Goal: Information Seeking & Learning: Learn about a topic

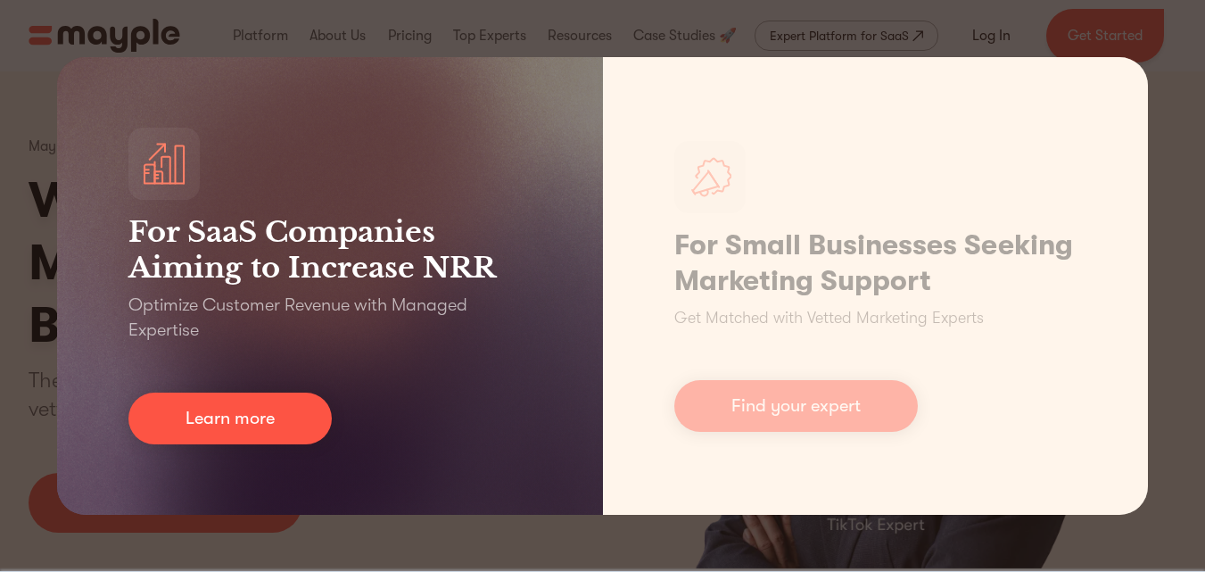
click at [88, 208] on div "For SaaS Companies Aiming to Increase NRR Optimize Customer Revenue with Manage…" at bounding box center [330, 286] width 546 height 458
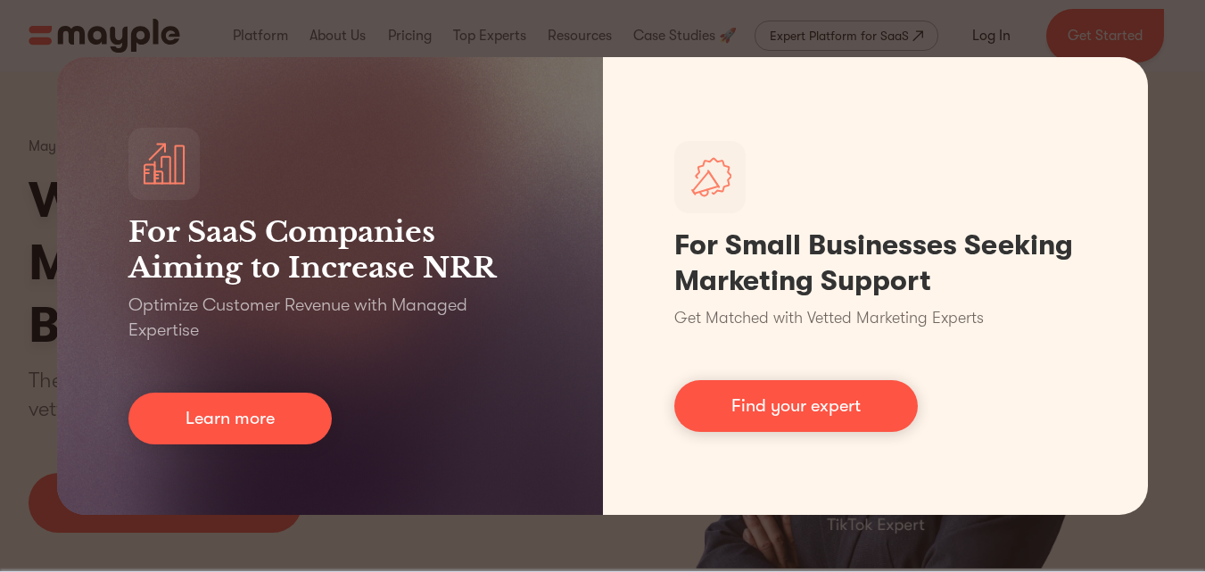
click at [1173, 167] on div "For SaaS Companies Aiming to Increase NRR Optimize Customer Revenue with Manage…" at bounding box center [602, 286] width 1205 height 572
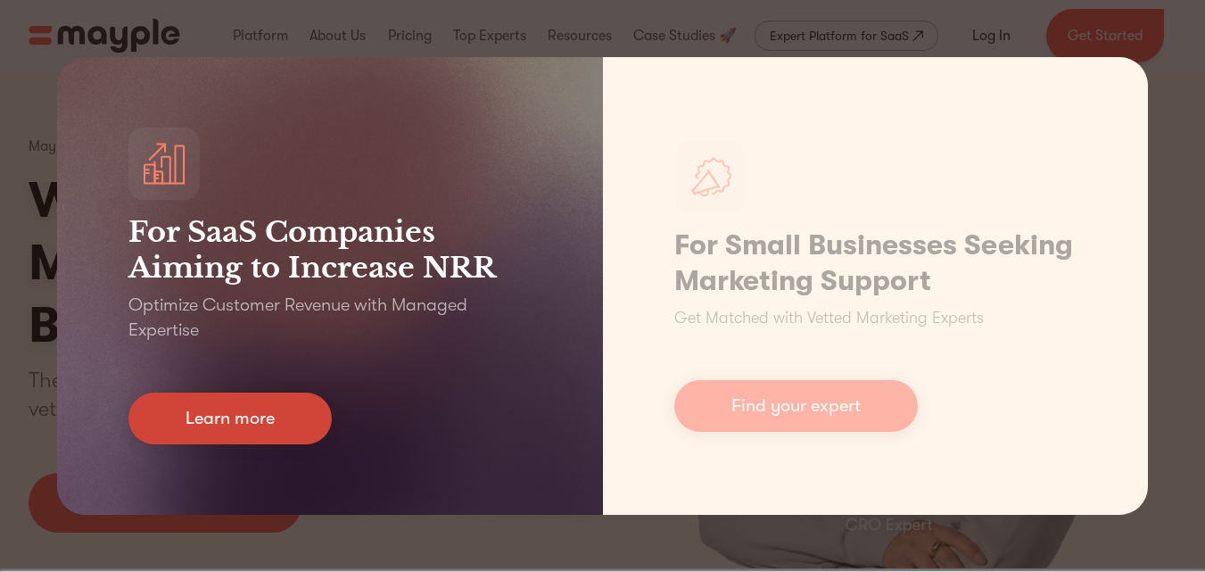
click at [262, 419] on link "Learn more" at bounding box center [229, 418] width 203 height 52
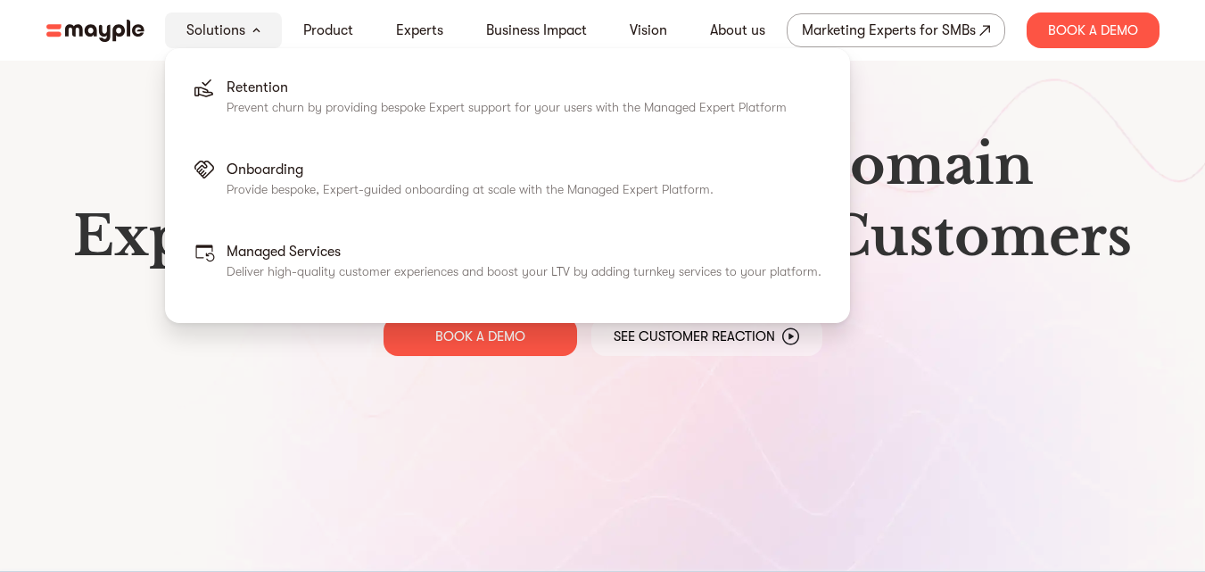
click at [255, 38] on div "Solutions" at bounding box center [223, 30] width 117 height 36
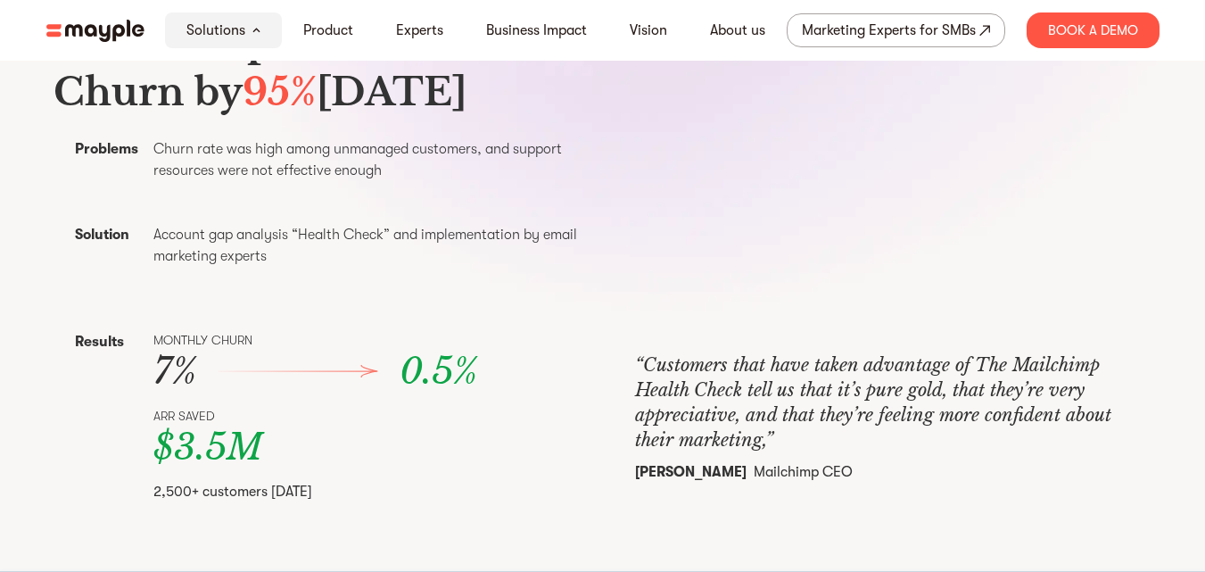
scroll to position [624, 0]
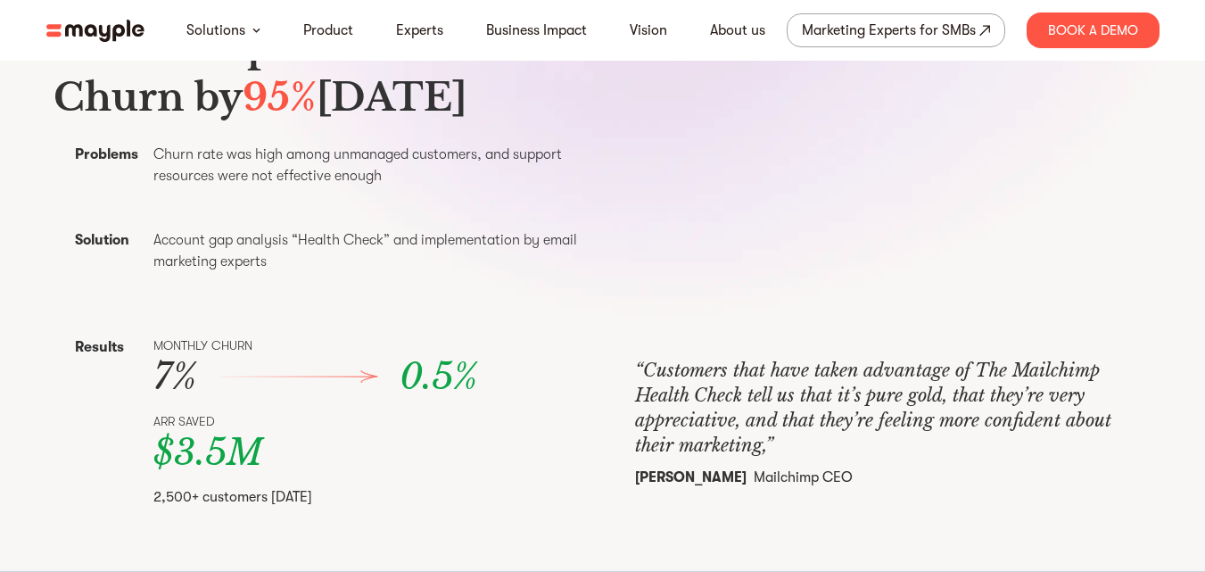
drag, startPoint x: 145, startPoint y: 29, endPoint x: 61, endPoint y: 31, distance: 83.9
click at [61, 31] on nav "Solutions Product Experts Business Impact Vision About us Marketing Experts for…" at bounding box center [603, 30] width 1142 height 61
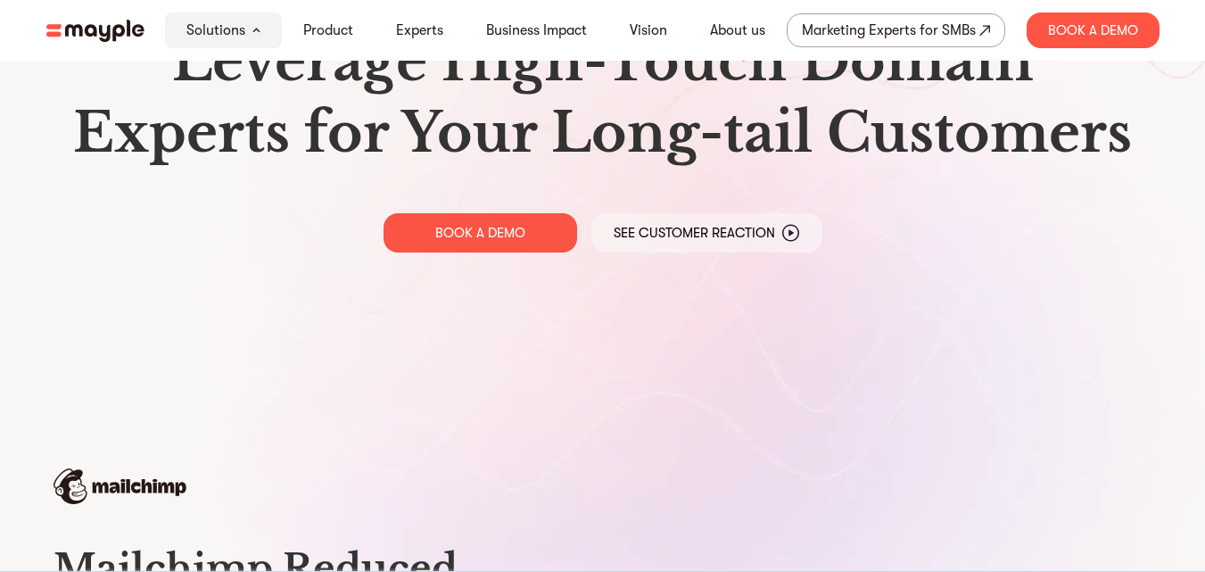
scroll to position [0, 0]
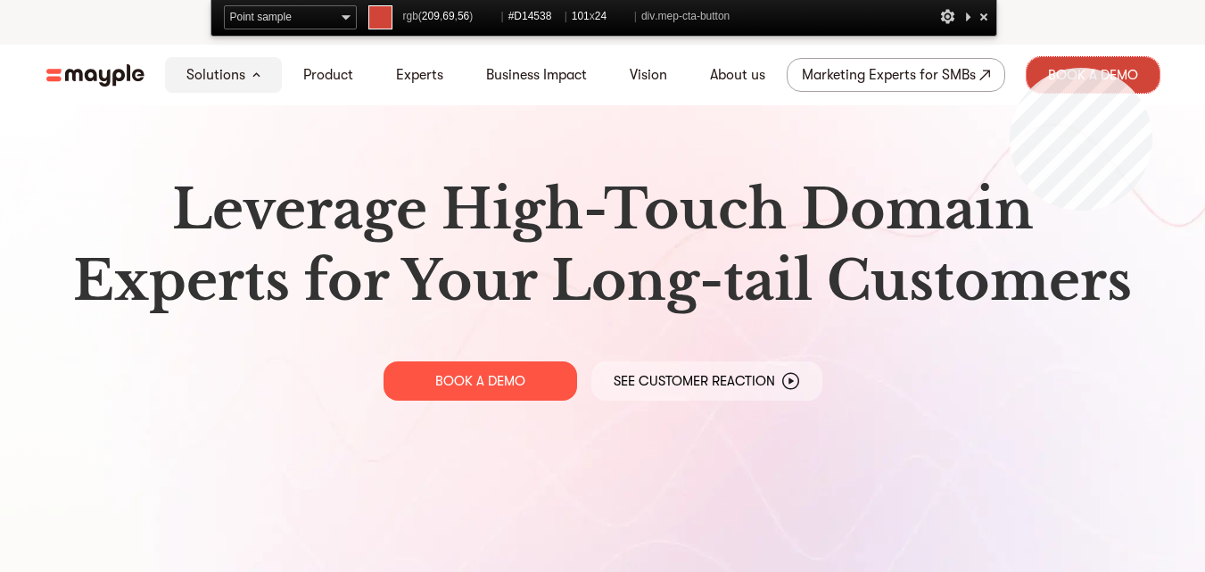
click at [1152, 68] on div "Book A Demo" at bounding box center [1093, 75] width 133 height 36
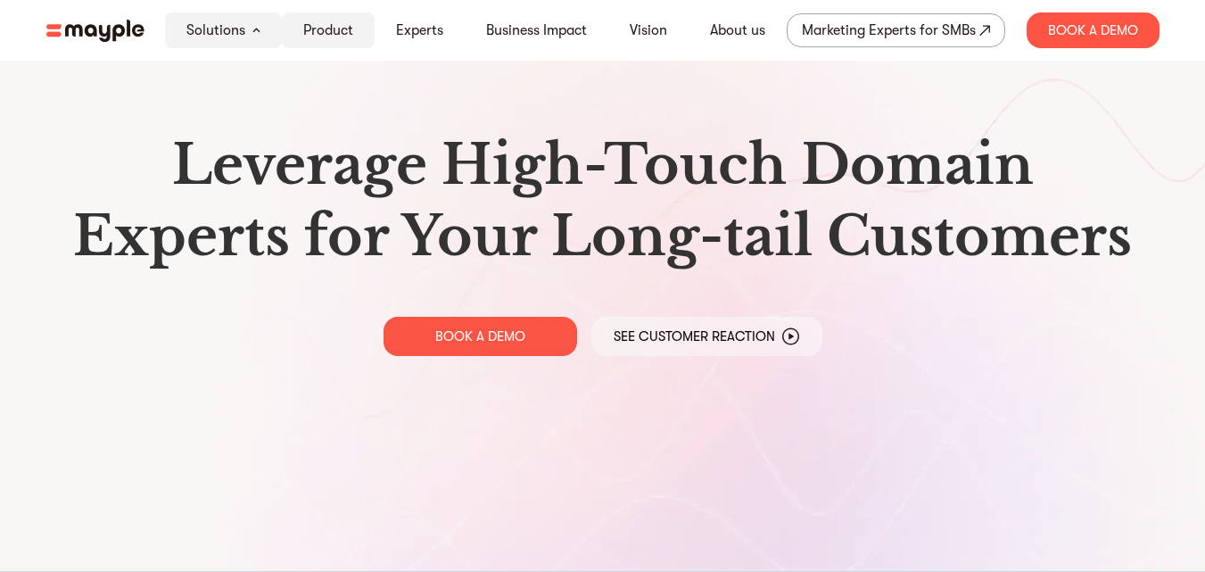
click at [268, 39] on div "Solutions" at bounding box center [223, 30] width 117 height 36
click at [313, 28] on link "Product" at bounding box center [328, 30] width 50 height 21
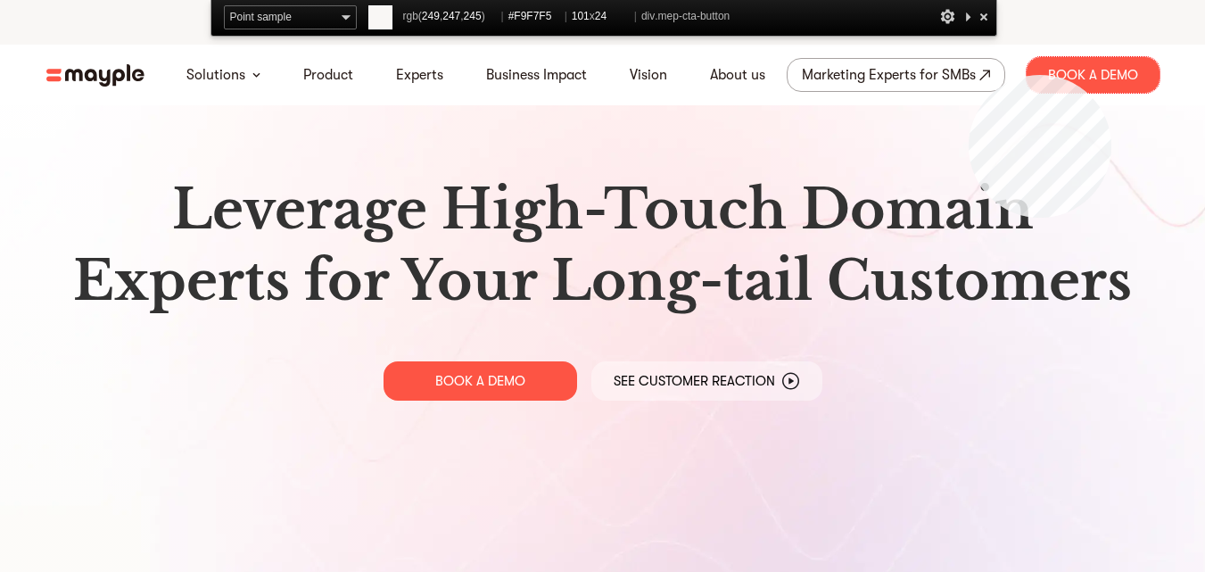
click at [1139, 36] on html "By continuing to use this site you agree to our Cookie Policy Got it Solutions …" at bounding box center [602, 286] width 1205 height 572
click at [987, 20] on div at bounding box center [984, 16] width 18 height 22
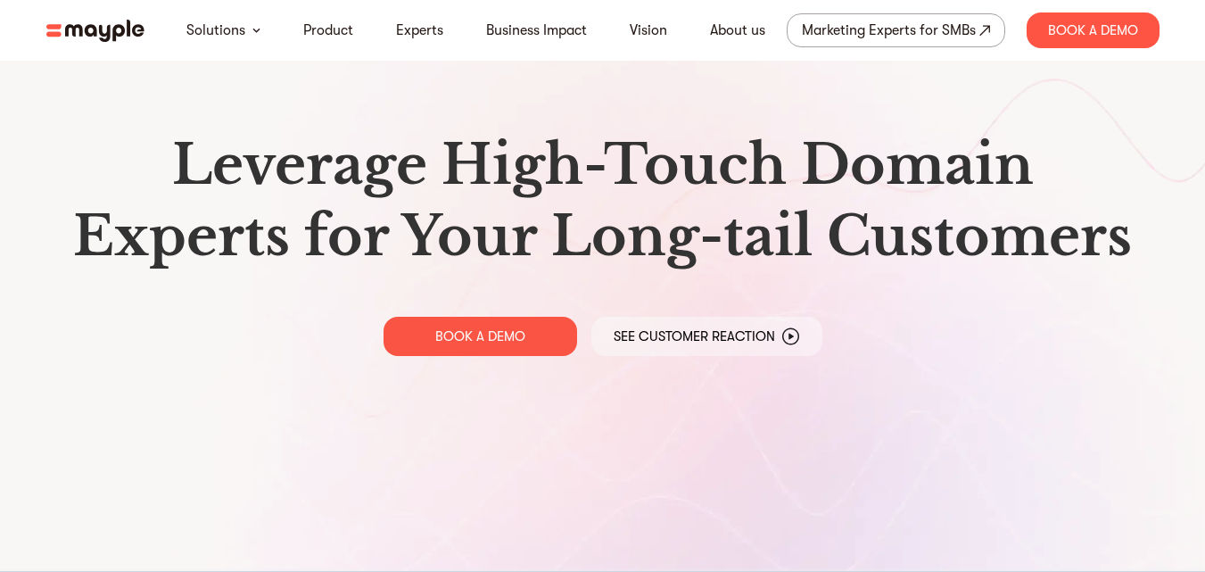
click at [479, 165] on h1 "Leverage High-Touch Domain Experts for Your Long-tail Customers" at bounding box center [603, 200] width 1085 height 143
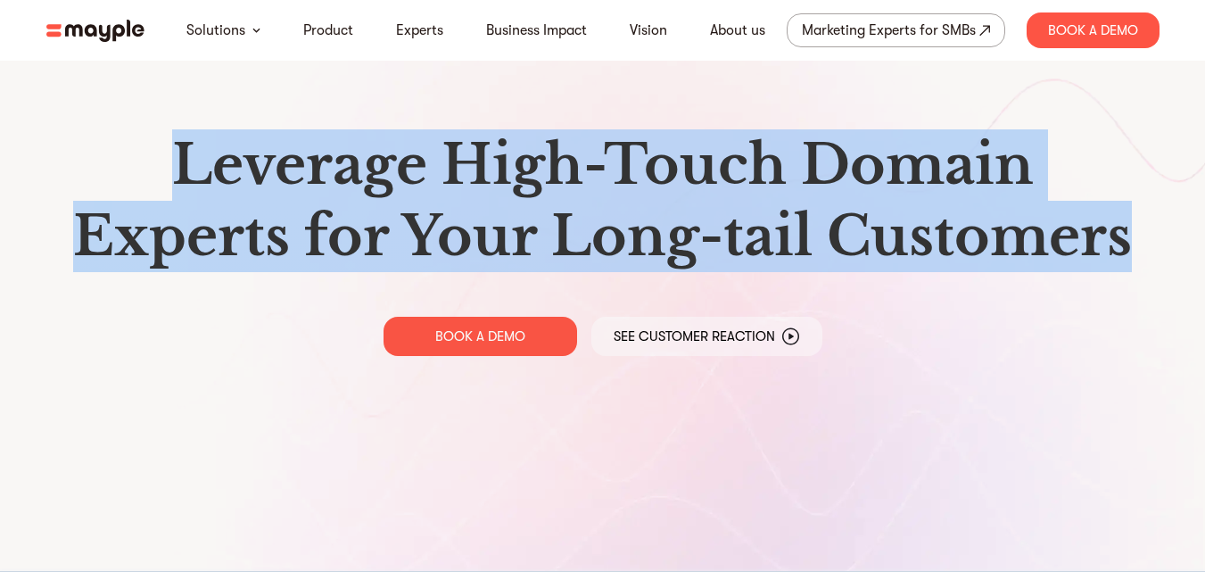
drag, startPoint x: 1105, startPoint y: 243, endPoint x: 145, endPoint y: 170, distance: 962.5
click at [145, 170] on h1 "Leverage High-Touch Domain Experts for Your Long-tail Customers" at bounding box center [603, 200] width 1085 height 143
copy h1 "Leverage High-Touch Domain Experts for Your Long-tail Customers"
click at [495, 117] on div "Leverage High-Touch Domain Experts for Your Long-tail Customers BOOK A DEMO See…" at bounding box center [603, 243] width 1142 height 486
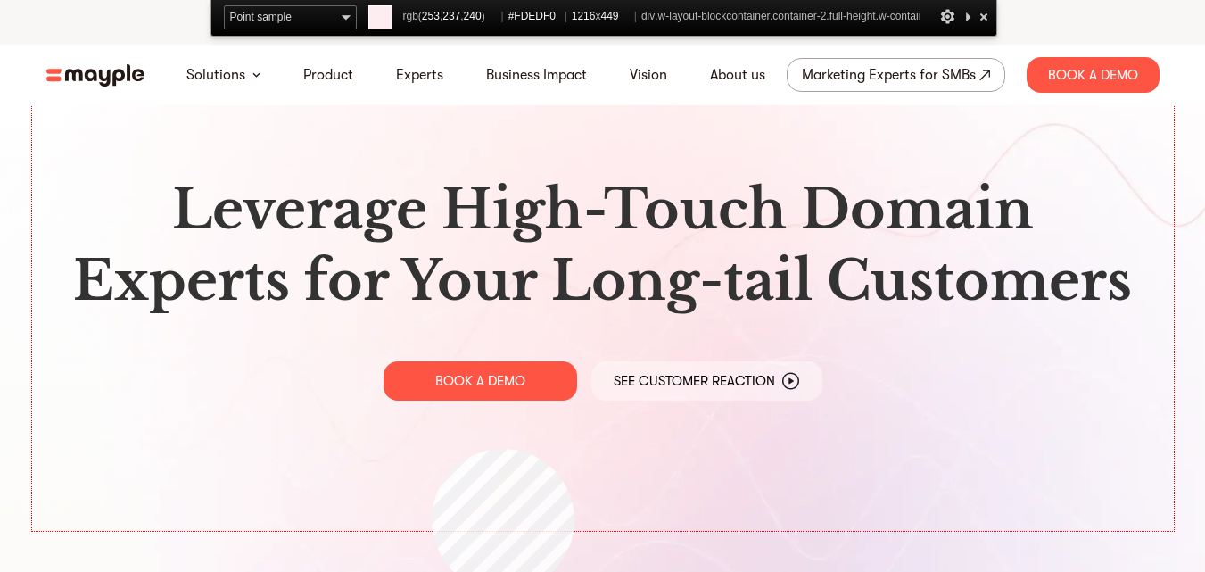
click at [432, 449] on div "Leverage High-Touch Domain Experts for Your Long-tail Customers BOOK A DEMO See…" at bounding box center [603, 288] width 1142 height 486
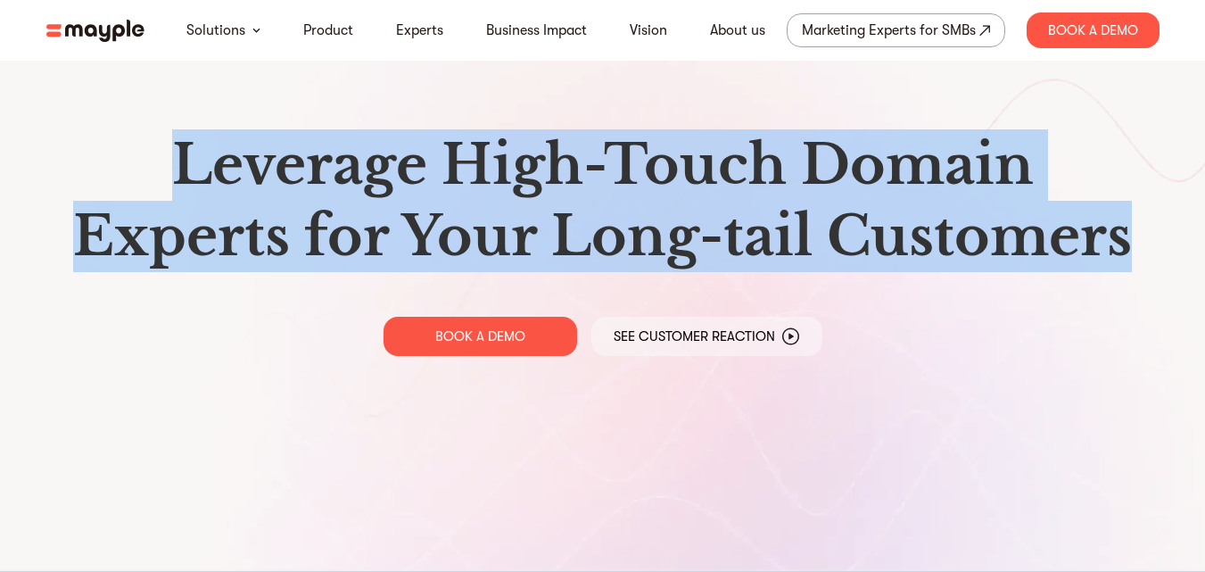
drag, startPoint x: 1129, startPoint y: 232, endPoint x: 172, endPoint y: 161, distance: 959.8
click at [172, 161] on h1 "Leverage High-Touch Domain Experts for Your Long-tail Customers" at bounding box center [603, 200] width 1085 height 143
copy h1 "Leverage High-Touch Domain Experts for Your Long-tail Customers"
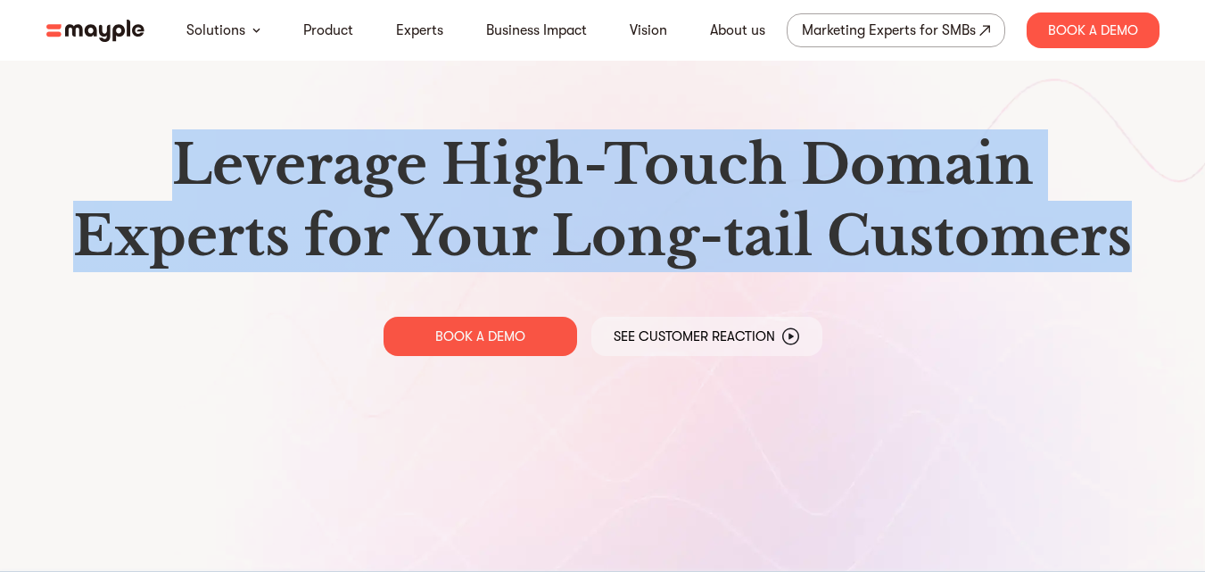
copy h1 "Leverage High-Touch Domain Experts for Your Long-tail Customers"
click at [671, 166] on h1 "Leverage High-Touch Domain Experts for Your Long-tail Customers" at bounding box center [603, 200] width 1085 height 143
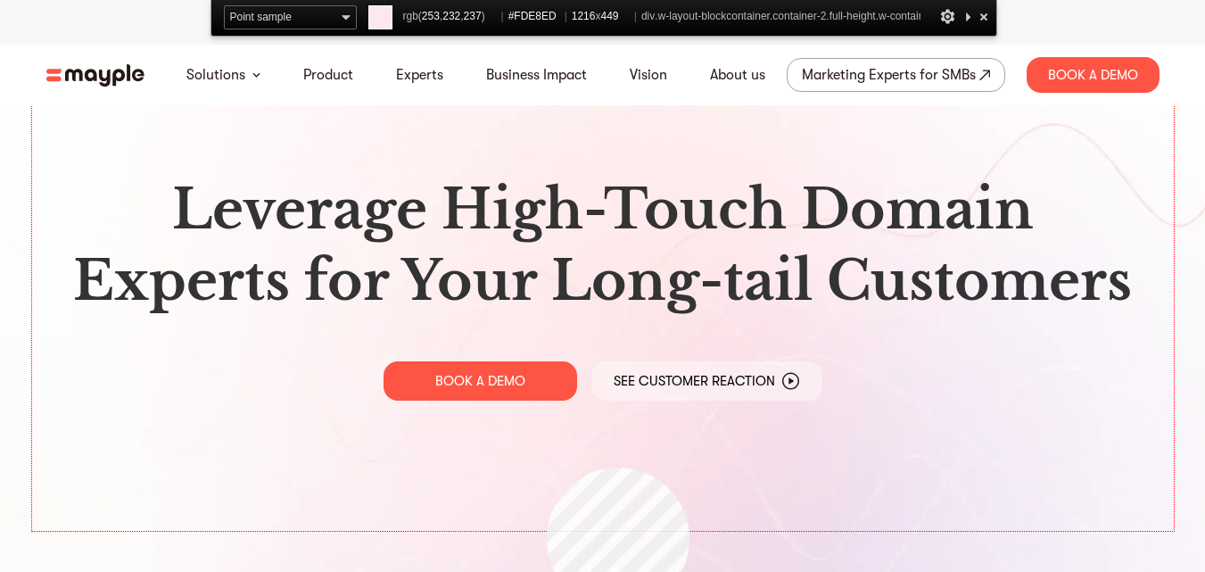
click at [537, 467] on div "Leverage High-Touch Domain Experts for Your Long-tail Customers BOOK A DEMO See…" at bounding box center [603, 288] width 1142 height 486
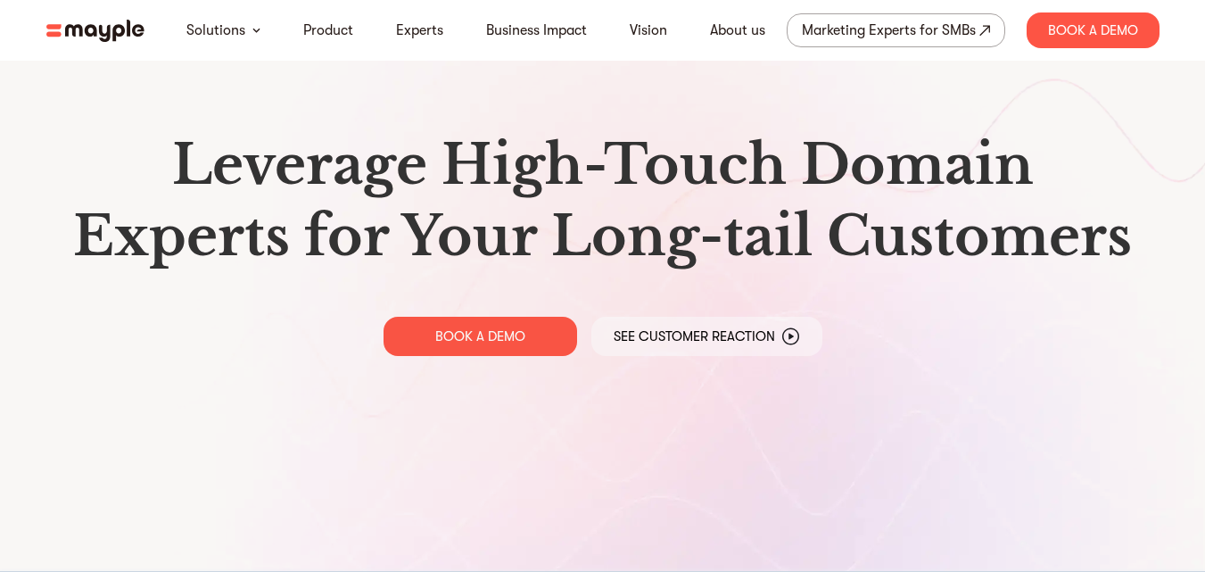
click at [647, 173] on h1 "Leverage High-Touch Domain Experts for Your Long-tail Customers" at bounding box center [603, 200] width 1085 height 143
click at [812, 178] on h1 "Leverage High-Touch Domain Experts for Your Long-tail Customers" at bounding box center [603, 200] width 1085 height 143
drag, startPoint x: 904, startPoint y: 213, endPoint x: 791, endPoint y: 218, distance: 113.4
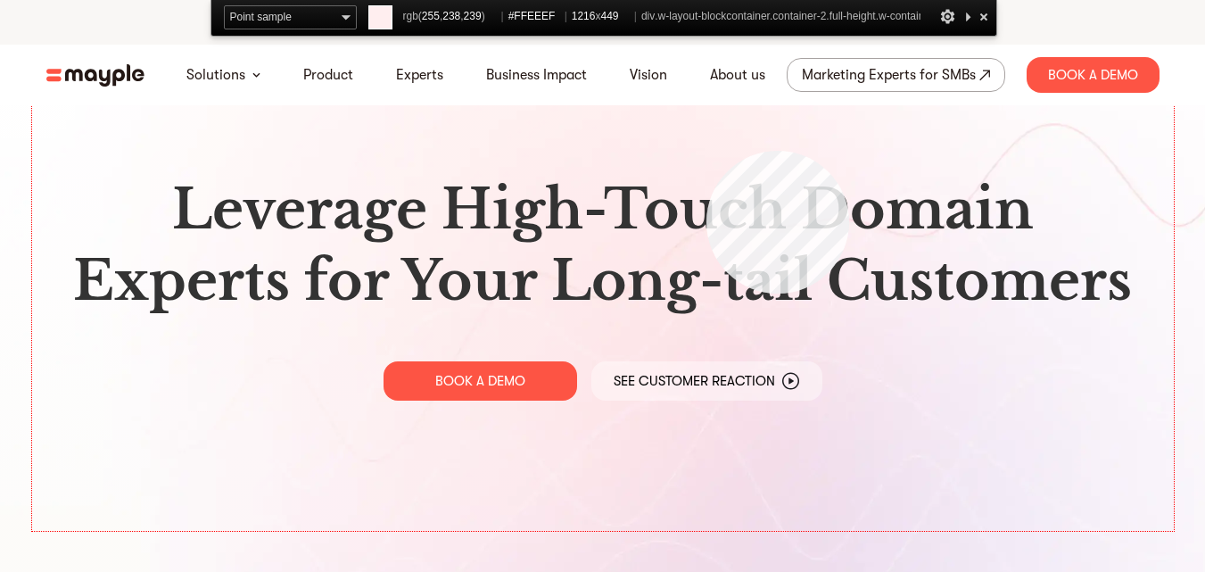
click at [706, 151] on div "Leverage High-Touch Domain Experts for Your Long-tail Customers BOOK A DEMO See…" at bounding box center [603, 288] width 1142 height 486
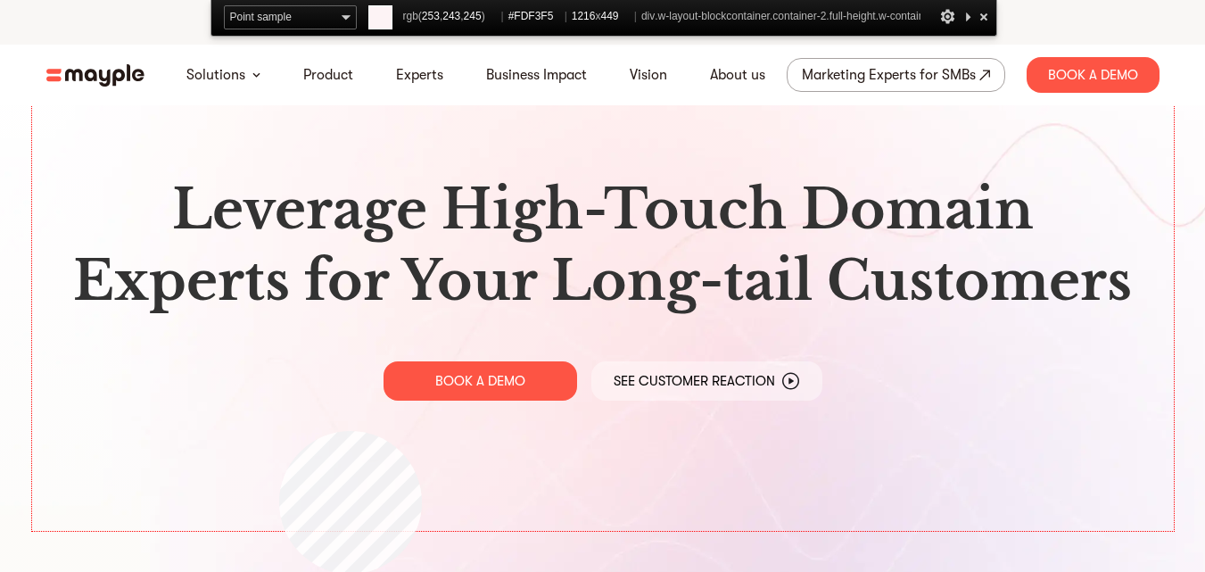
click at [279, 431] on div "Leverage High-Touch Domain Experts for Your Long-tail Customers BOOK A DEMO See…" at bounding box center [603, 288] width 1142 height 486
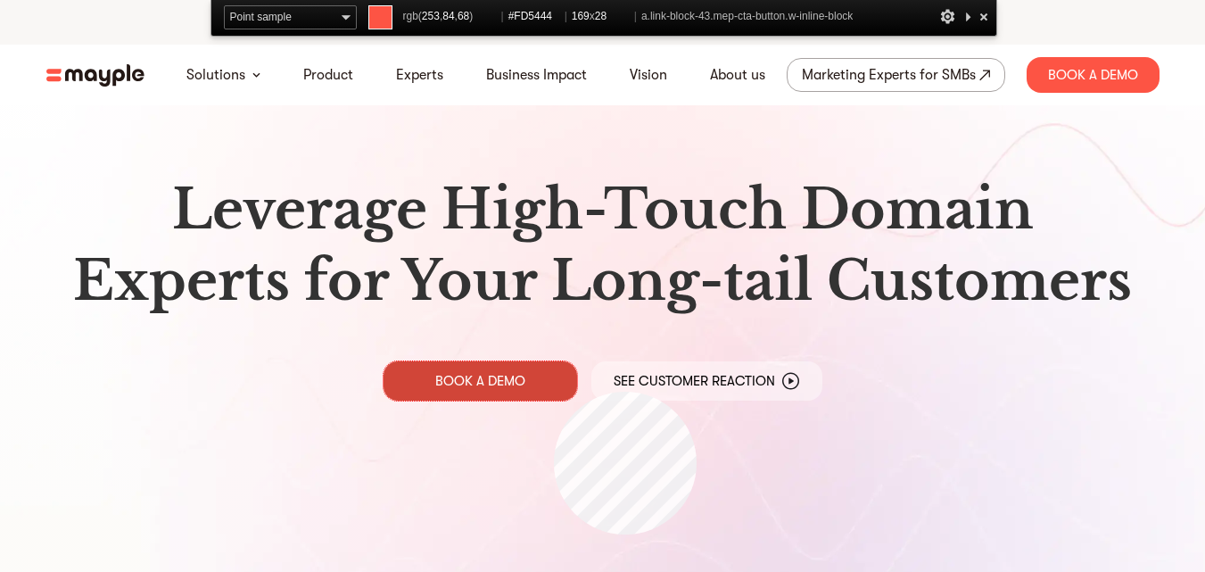
click at [554, 392] on link "BOOK A DEMO" at bounding box center [481, 380] width 194 height 39
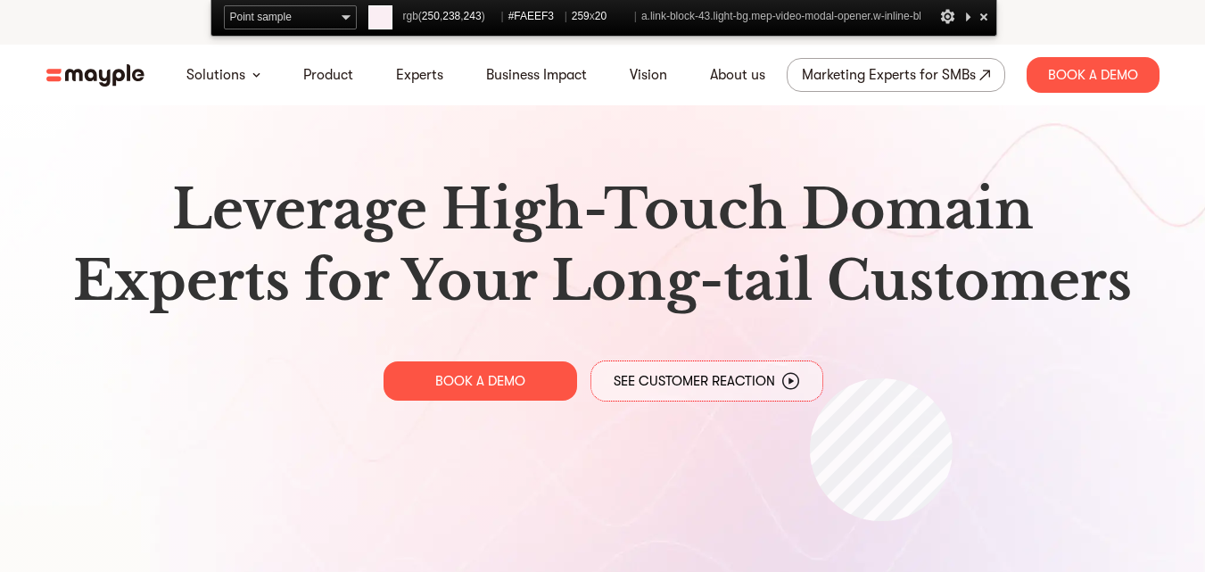
click at [810, 378] on link "See Customer Reaction" at bounding box center [706, 380] width 231 height 39
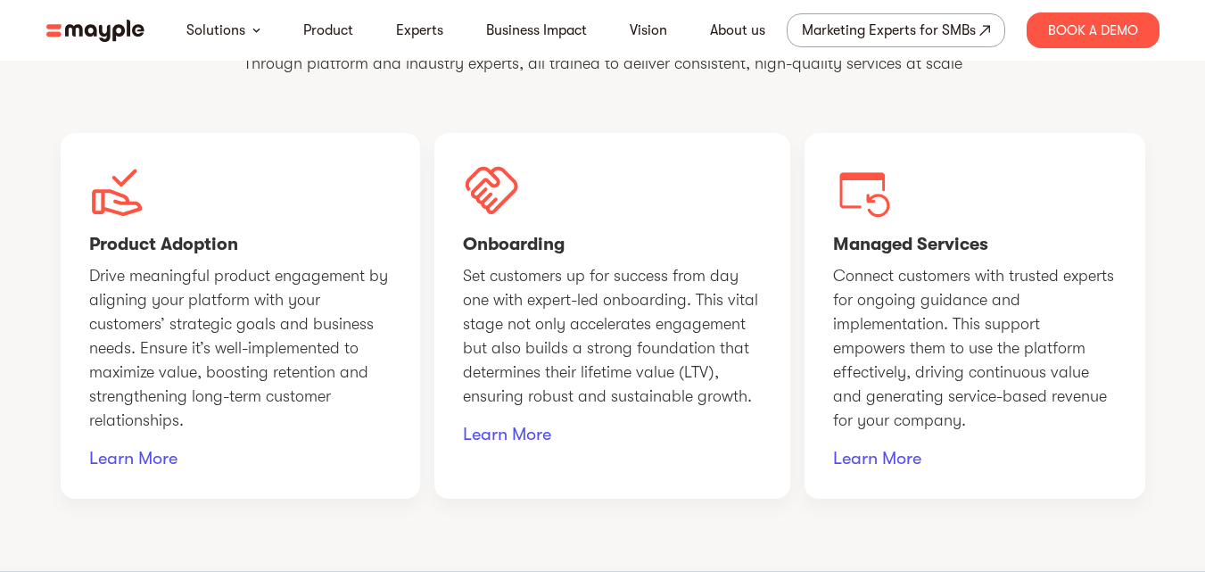
scroll to position [1160, 0]
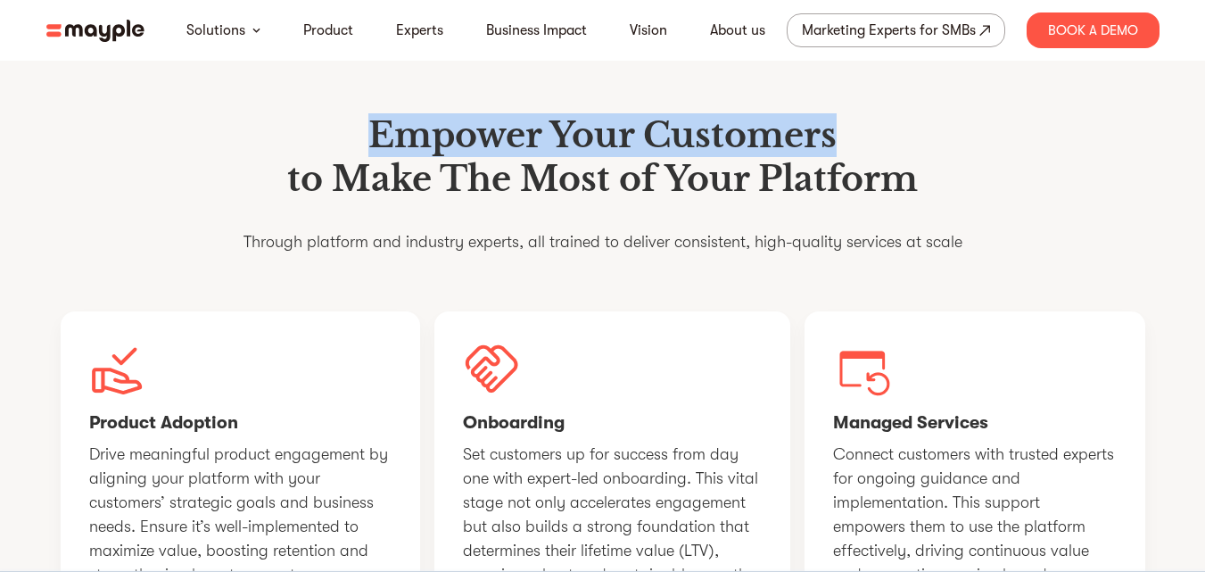
drag, startPoint x: 367, startPoint y: 186, endPoint x: 883, endPoint y: 213, distance: 517.2
click at [893, 202] on h1 "Empower Your Customers to Make The Most of Your Platform" at bounding box center [603, 157] width 719 height 88
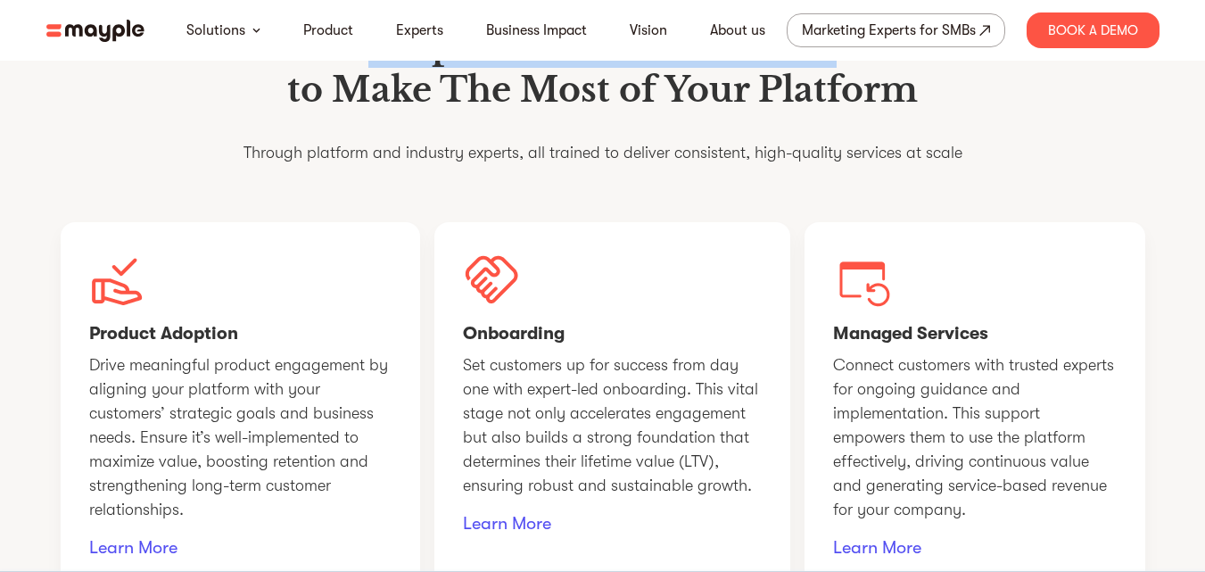
click at [490, 179] on div "Empower Your Customers to Make The Most of Your Platform Through platform and i…" at bounding box center [603, 101] width 719 height 155
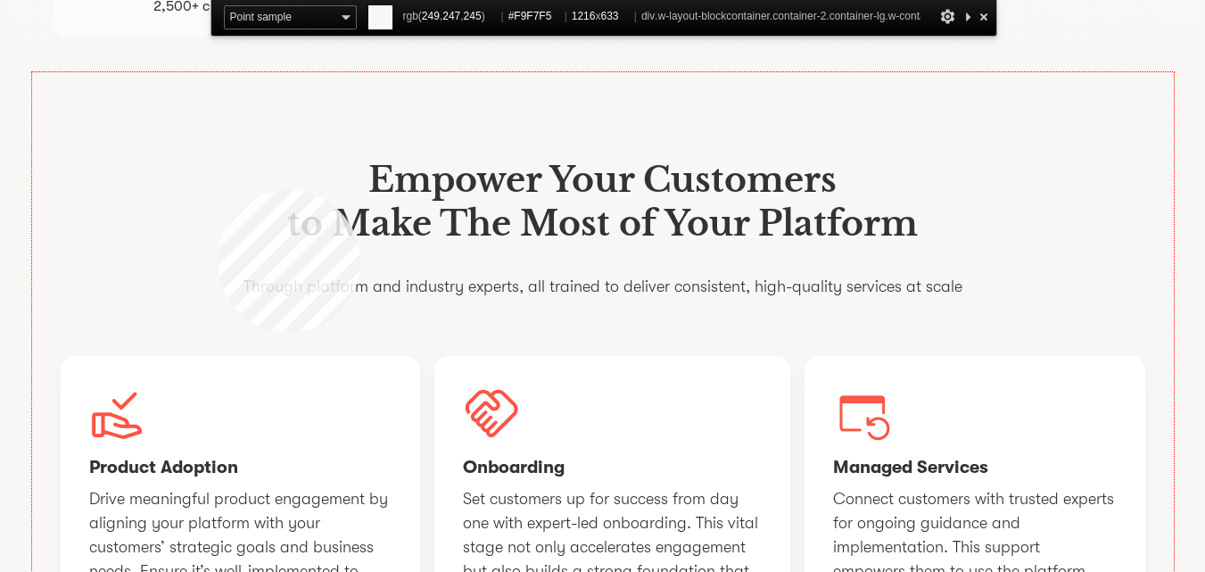
click at [218, 190] on div "Empower Your Customers to Make The Most of Your Platform Through platform and i…" at bounding box center [603, 440] width 1142 height 736
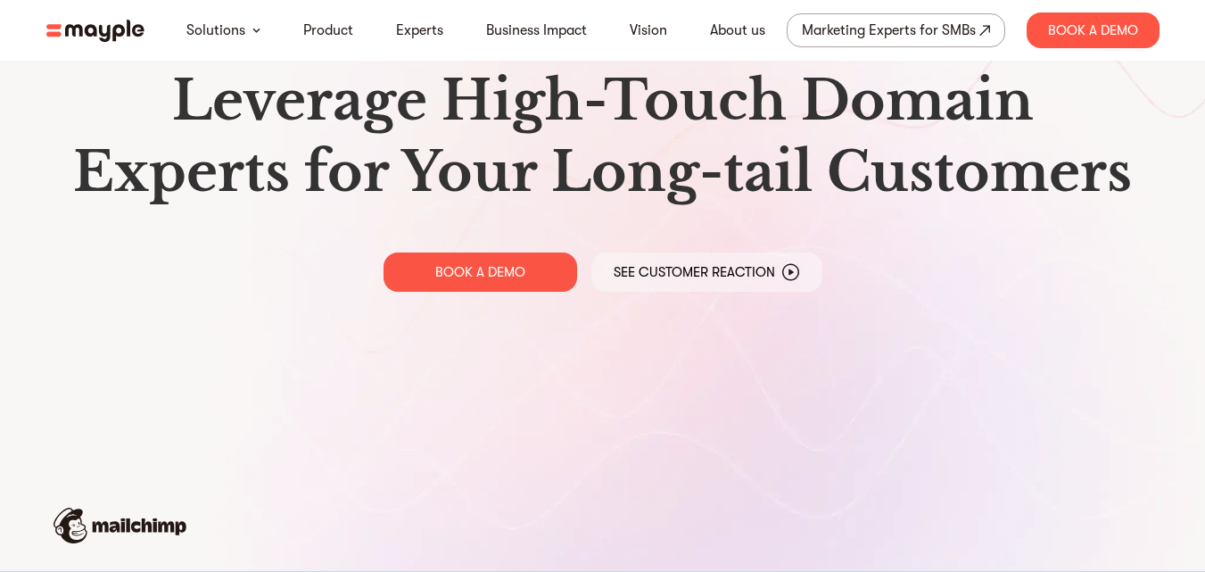
scroll to position [0, 0]
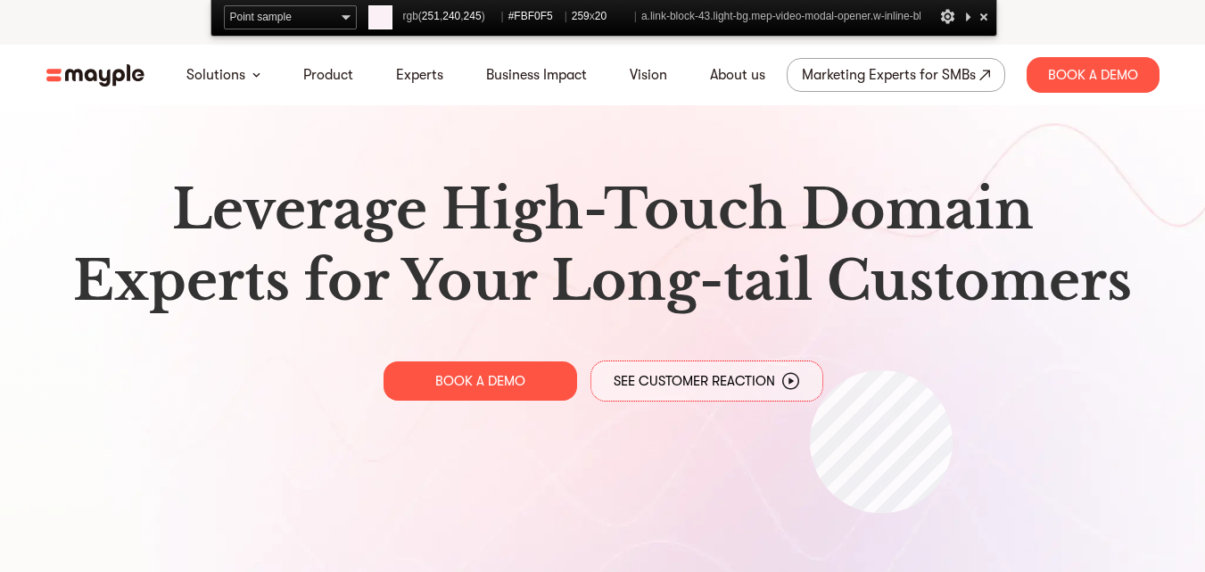
click at [810, 369] on link "See Customer Reaction" at bounding box center [706, 380] width 231 height 39
click at [814, 379] on link "See Customer Reaction" at bounding box center [706, 380] width 231 height 39
click at [809, 381] on link "See Customer Reaction" at bounding box center [706, 380] width 231 height 39
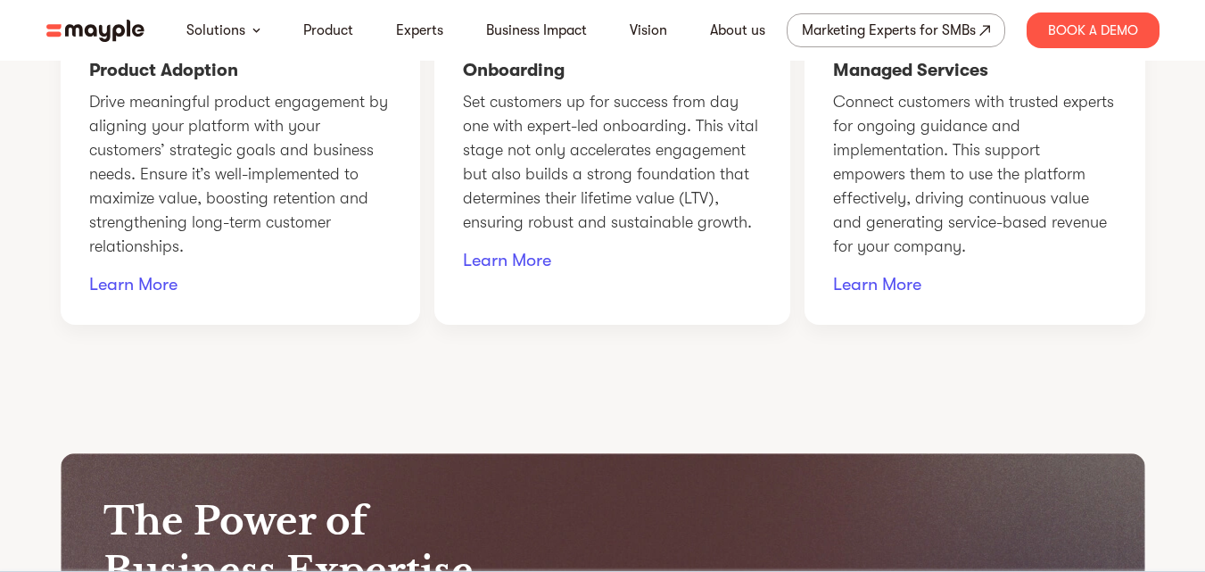
scroll to position [1427, 0]
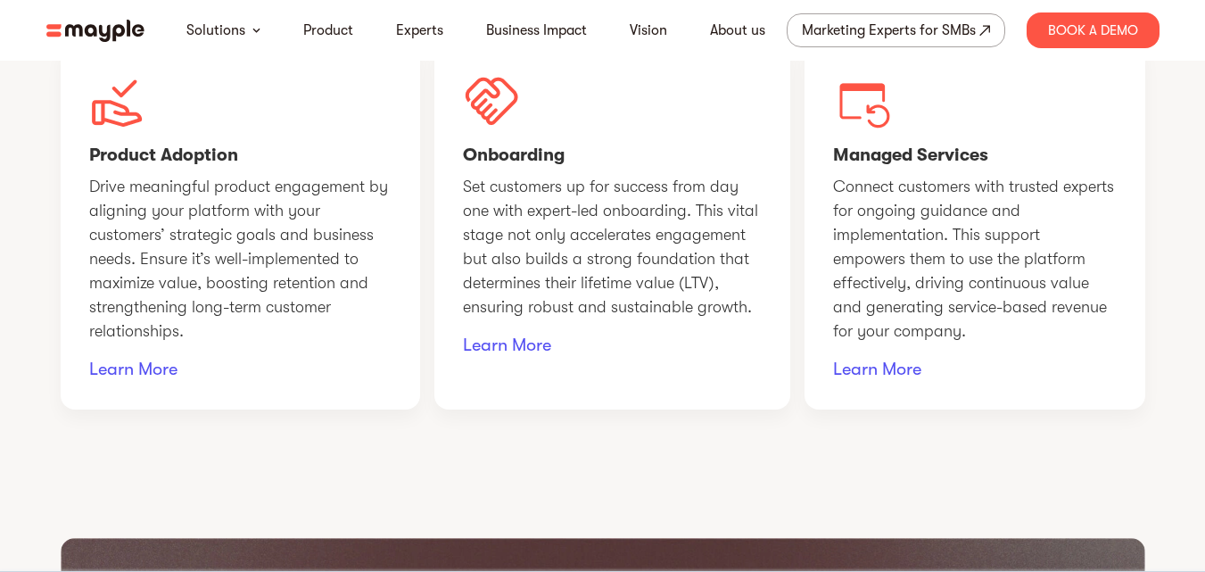
drag, startPoint x: 521, startPoint y: 129, endPoint x: 469, endPoint y: 138, distance: 52.5
click at [469, 138] on div "Onboarding Set customers up for success from day one with expert-led onboarding…" at bounding box center [612, 227] width 356 height 367
drag, startPoint x: 160, startPoint y: 161, endPoint x: 77, endPoint y: 169, distance: 83.3
click at [77, 169] on div "Product Adoption Drive meaningful product engagement by aligning your platform …" at bounding box center [240, 227] width 359 height 367
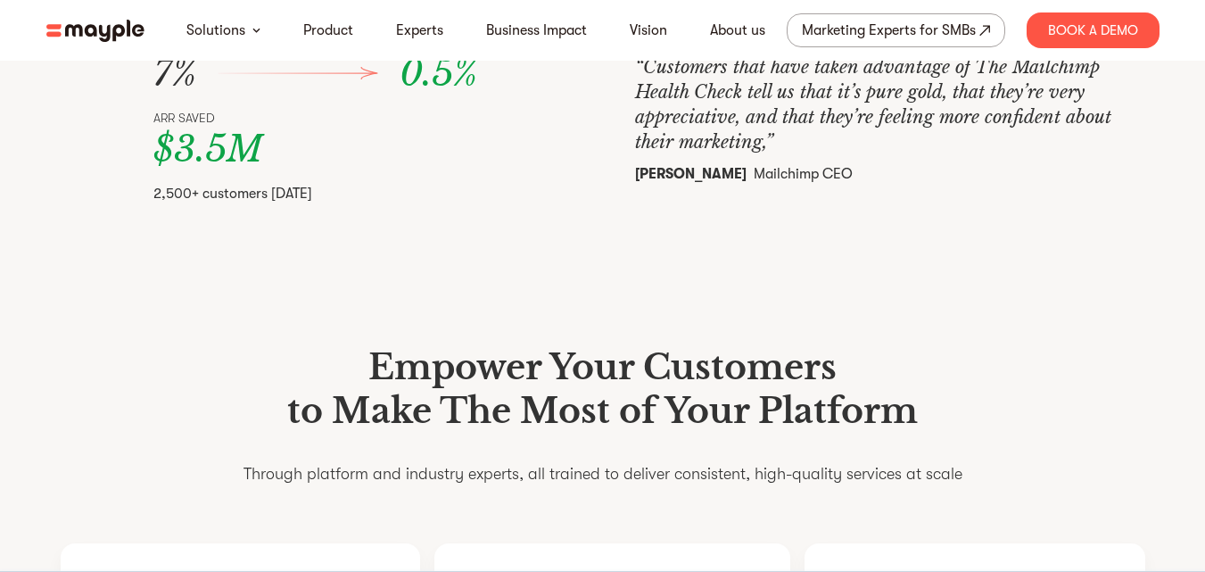
scroll to position [1061, 0]
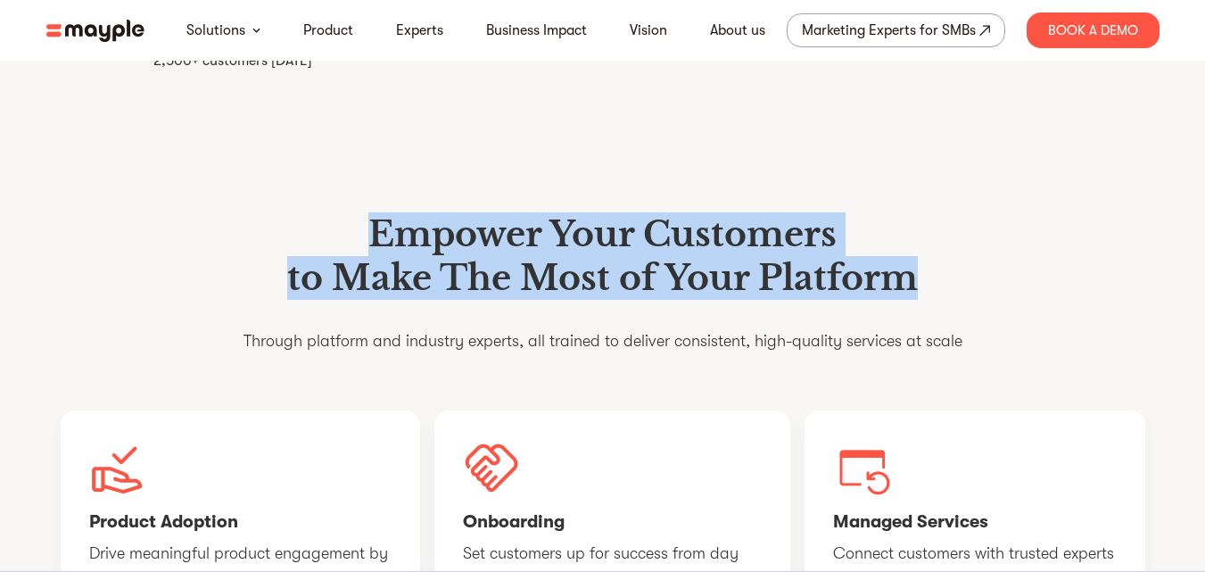
drag, startPoint x: 491, startPoint y: 290, endPoint x: 980, endPoint y: 324, distance: 490.0
click at [980, 324] on div "Empower Your Customers to Make The Most of Your Platform Through platform and i…" at bounding box center [603, 495] width 1142 height 736
copy h1 "Empower Your Customers to Make The Most of Your Platform"
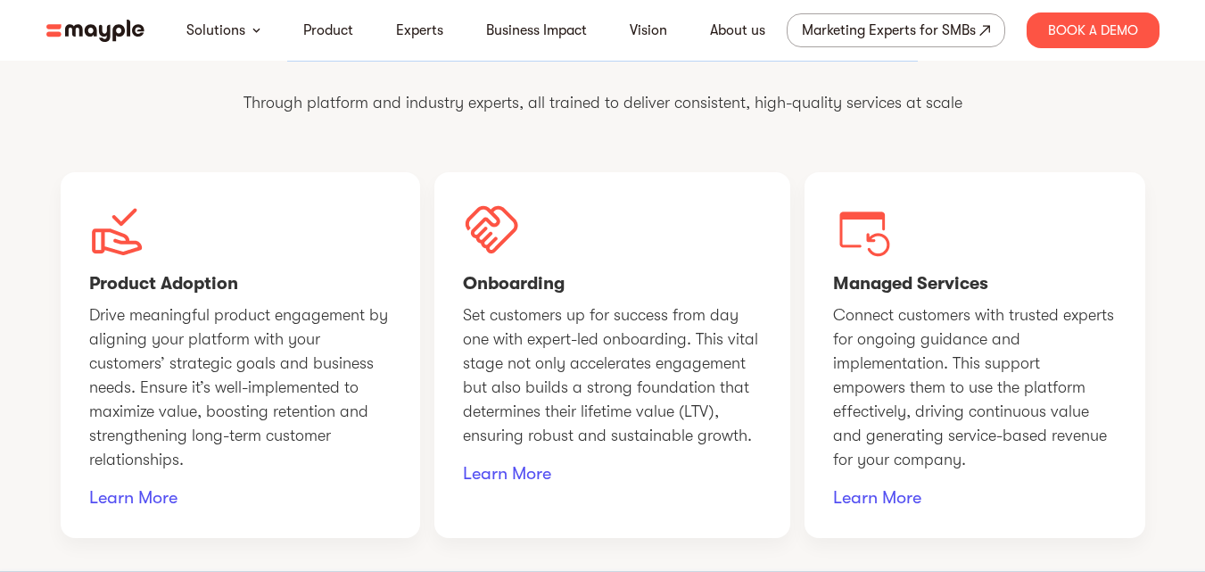
scroll to position [971, 0]
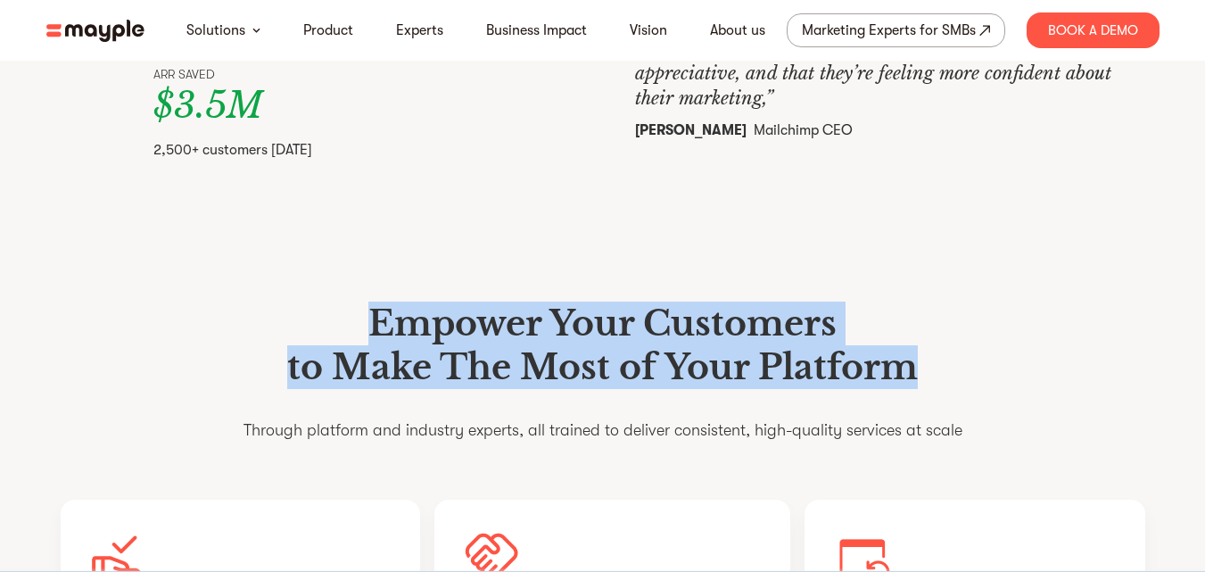
click at [692, 369] on h1 "Empower Your Customers to Make The Most of Your Platform" at bounding box center [603, 345] width 719 height 88
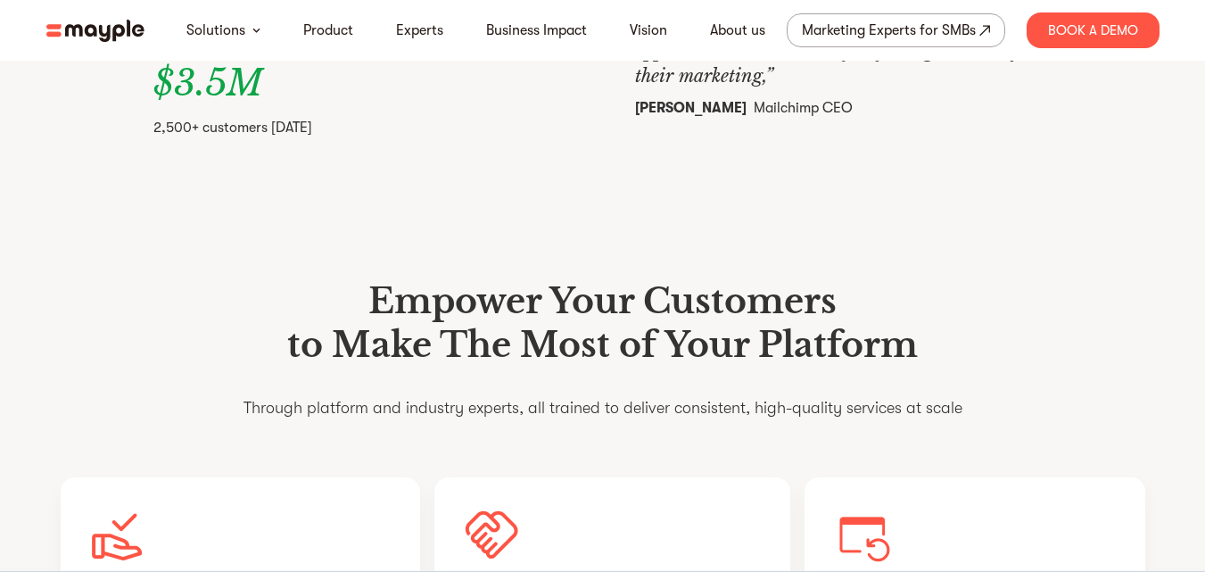
scroll to position [1061, 0]
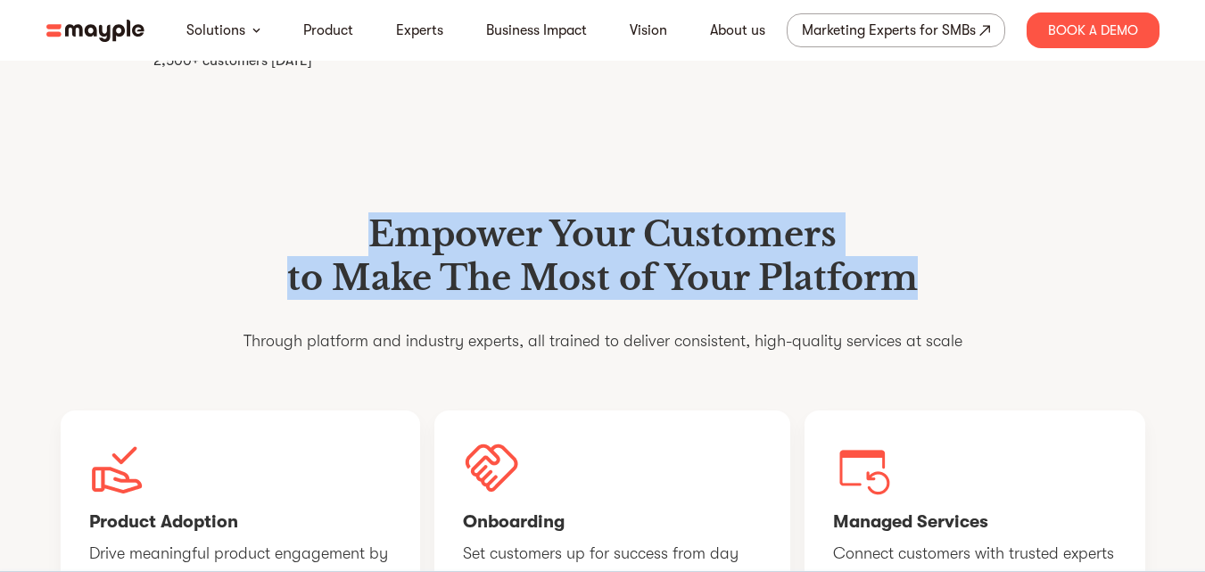
drag, startPoint x: 925, startPoint y: 331, endPoint x: 318, endPoint y: 296, distance: 607.6
click at [318, 296] on h1 "Empower Your Customers to Make The Most of Your Platform" at bounding box center [603, 256] width 719 height 88
copy h1 "Empower Your Customers to Make The Most of Your Platform"
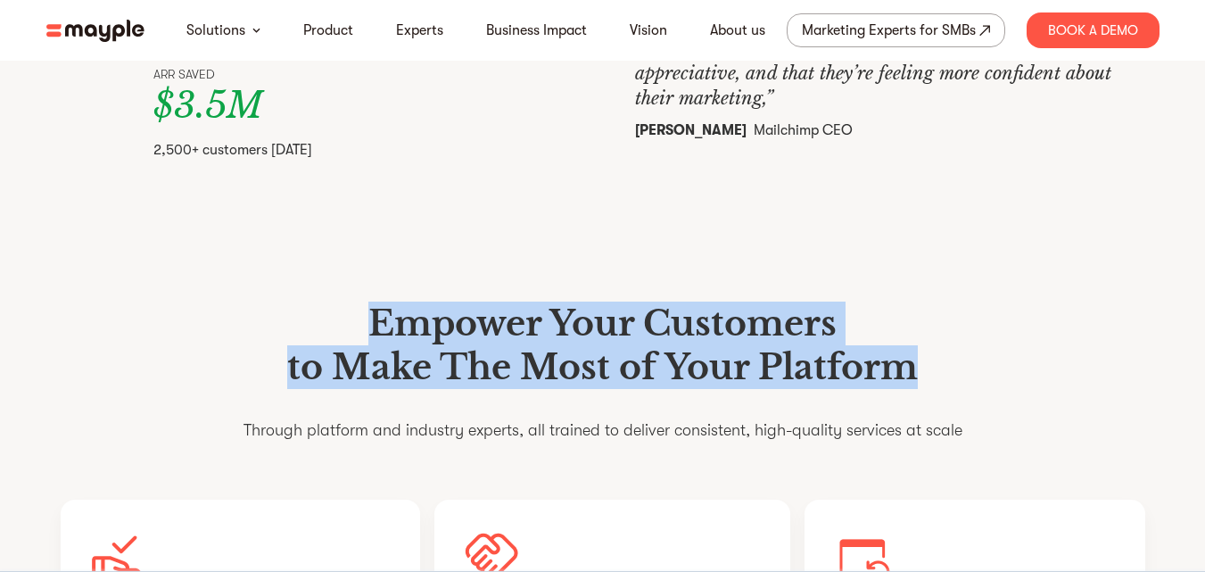
scroll to position [1150, 0]
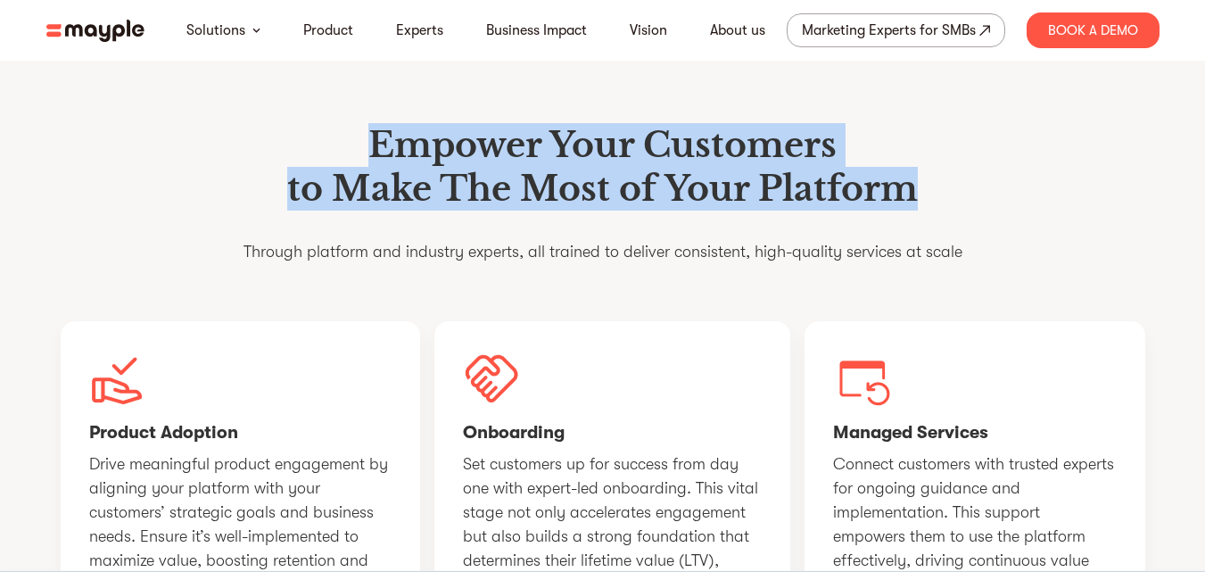
click at [388, 336] on div "Empower Your Customers to Make The Most of Your Platform Through platform and i…" at bounding box center [603, 405] width 1142 height 736
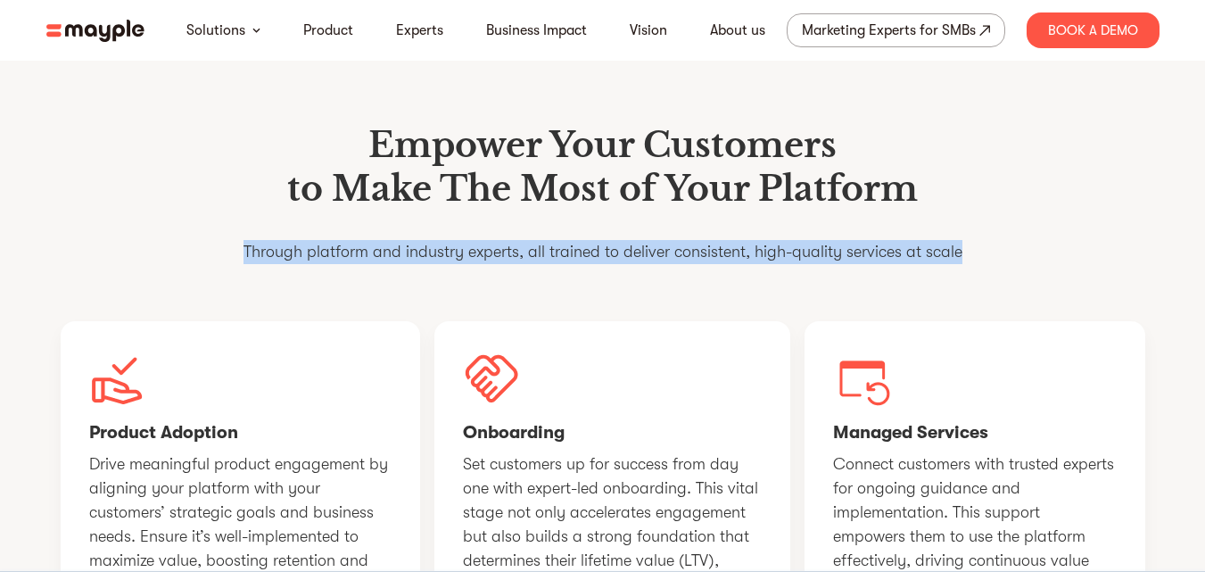
drag, startPoint x: 226, startPoint y: 299, endPoint x: 972, endPoint y: 280, distance: 746.8
click at [972, 280] on div "Empower Your Customers to Make The Most of Your Platform Through platform and i…" at bounding box center [603, 405] width 1142 height 736
copy p "Through platform and industry experts, all trained to deliver consistent, high-…"
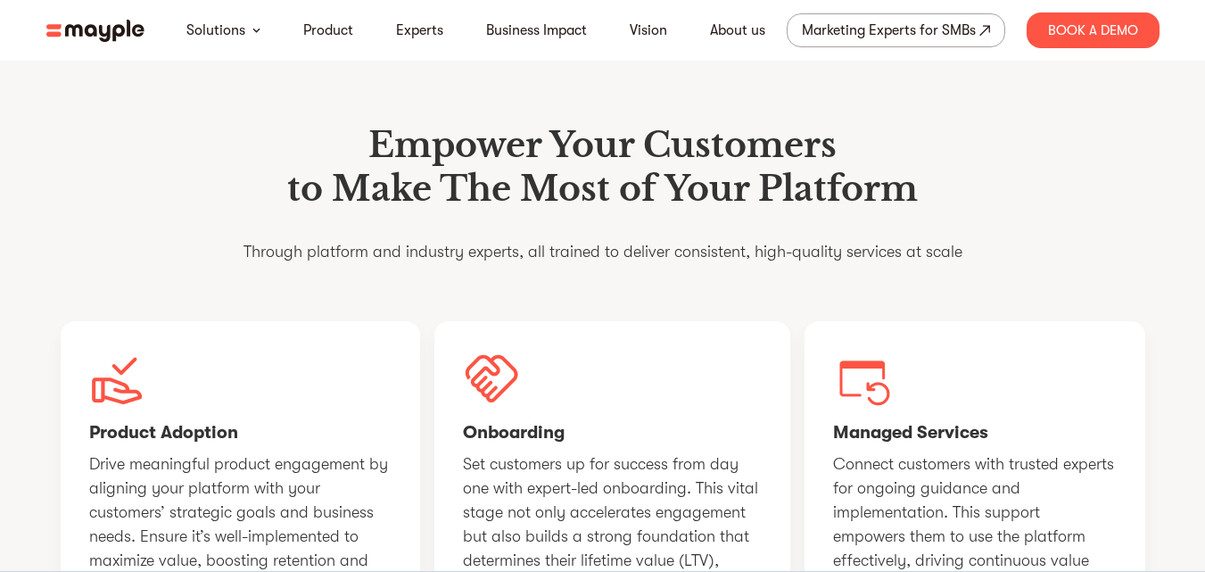
click at [541, 125] on div "Empower Your Customers to Make The Most of Your Platform Through platform and i…" at bounding box center [603, 405] width 1142 height 736
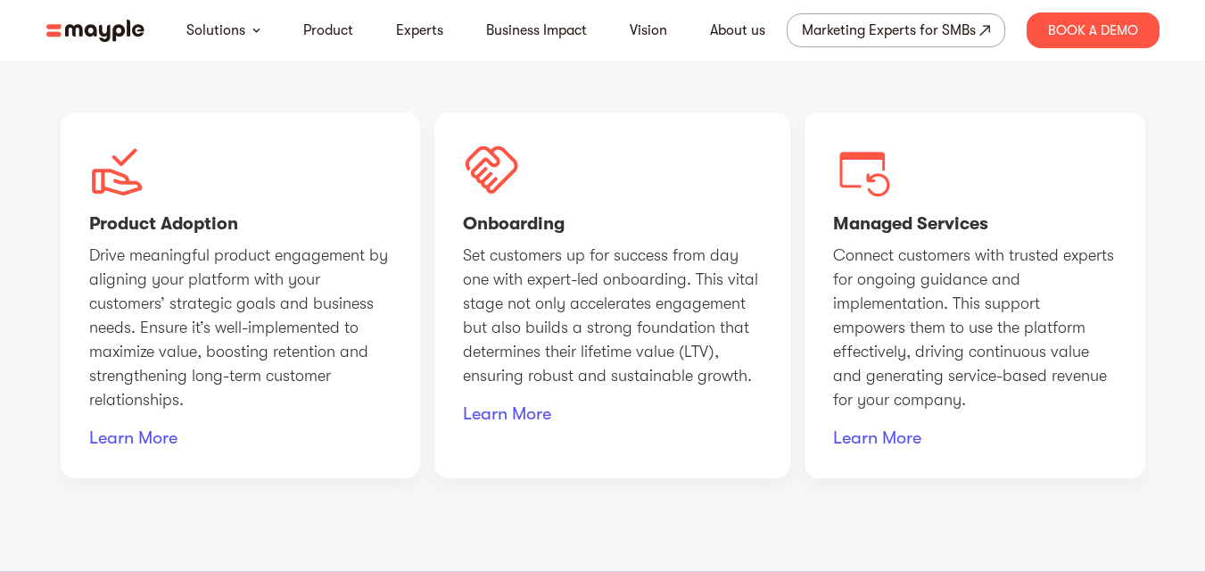
scroll to position [1328, 0]
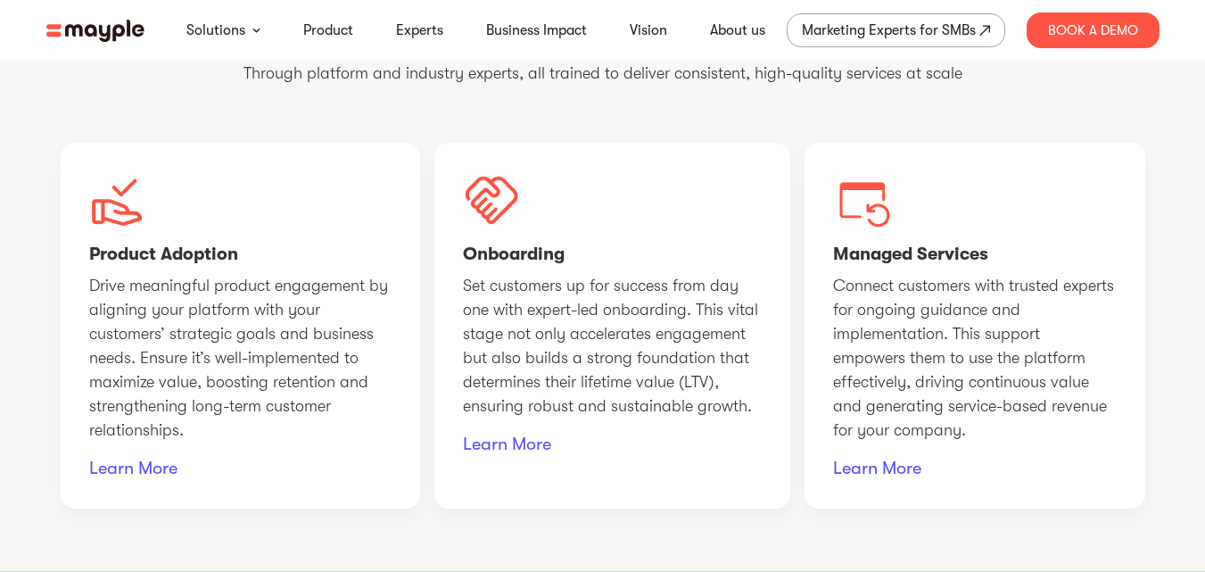
click at [135, 229] on img at bounding box center [118, 200] width 58 height 58
drag, startPoint x: 151, startPoint y: 257, endPoint x: 123, endPoint y: 259, distance: 27.7
click at [123, 259] on div "Product Adoption Drive meaningful product engagement by aligning your platform …" at bounding box center [240, 326] width 359 height 367
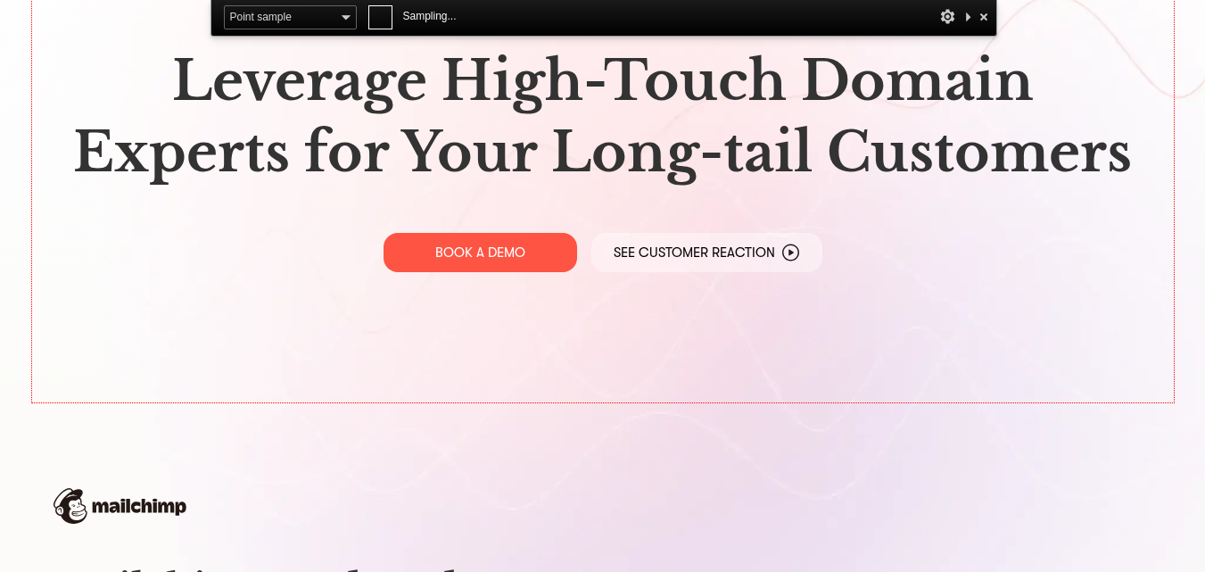
scroll to position [0, 0]
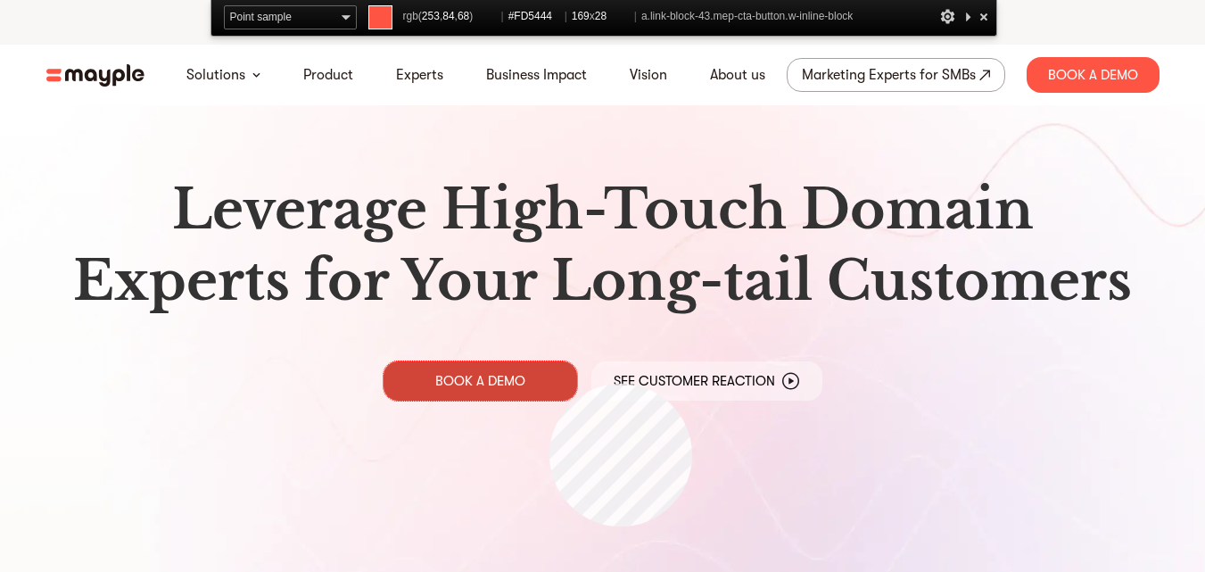
click at [550, 384] on link "BOOK A DEMO" at bounding box center [481, 380] width 194 height 39
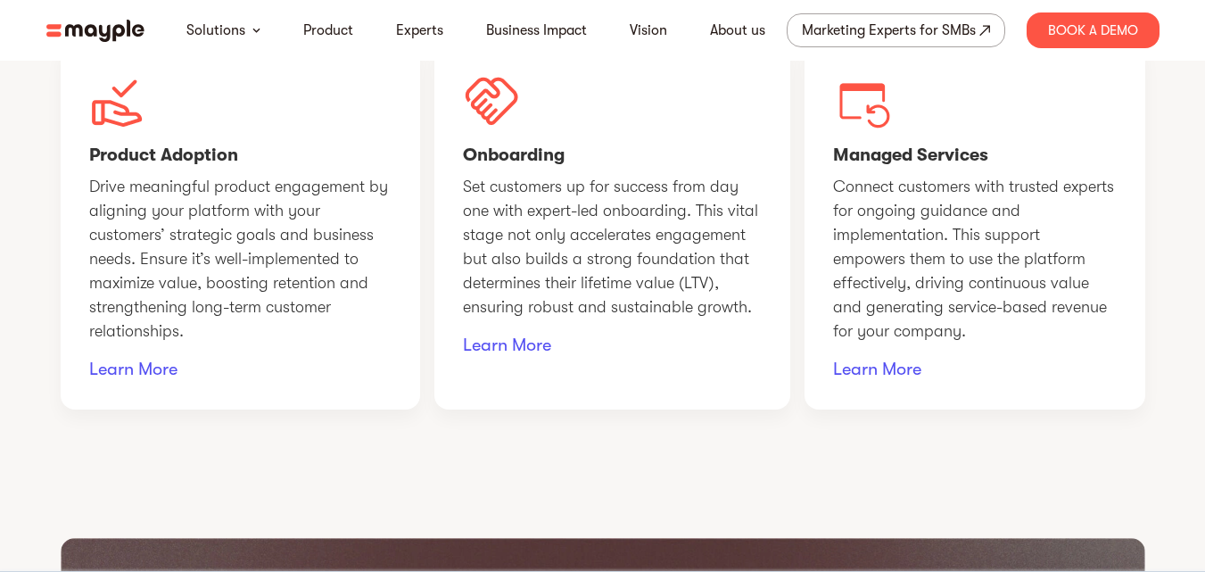
scroll to position [1160, 0]
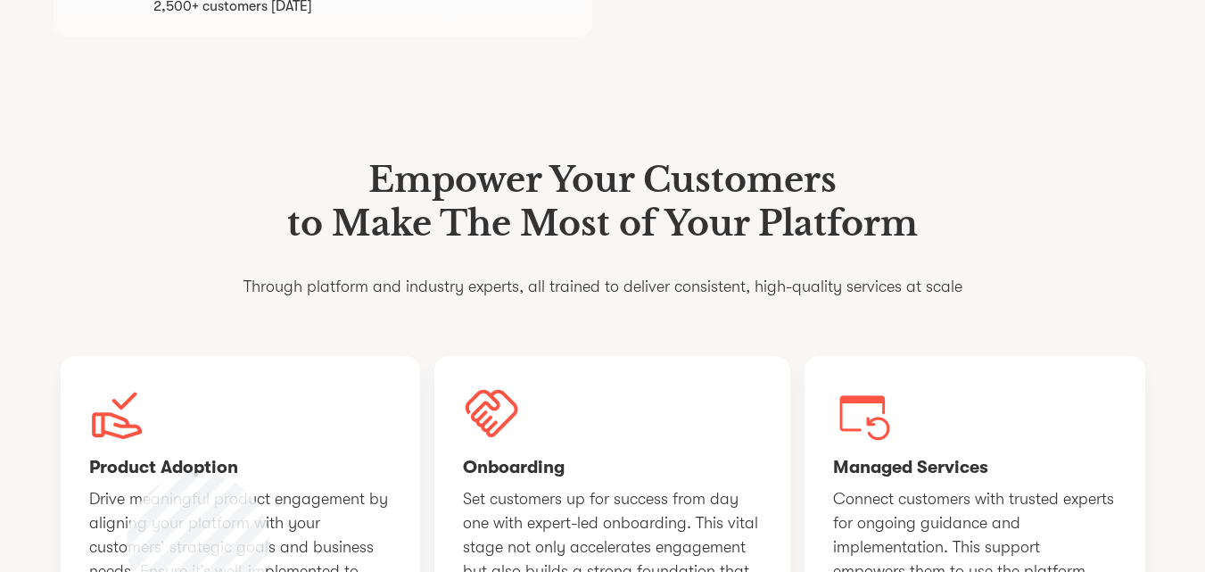
click at [127, 442] on img at bounding box center [118, 413] width 58 height 58
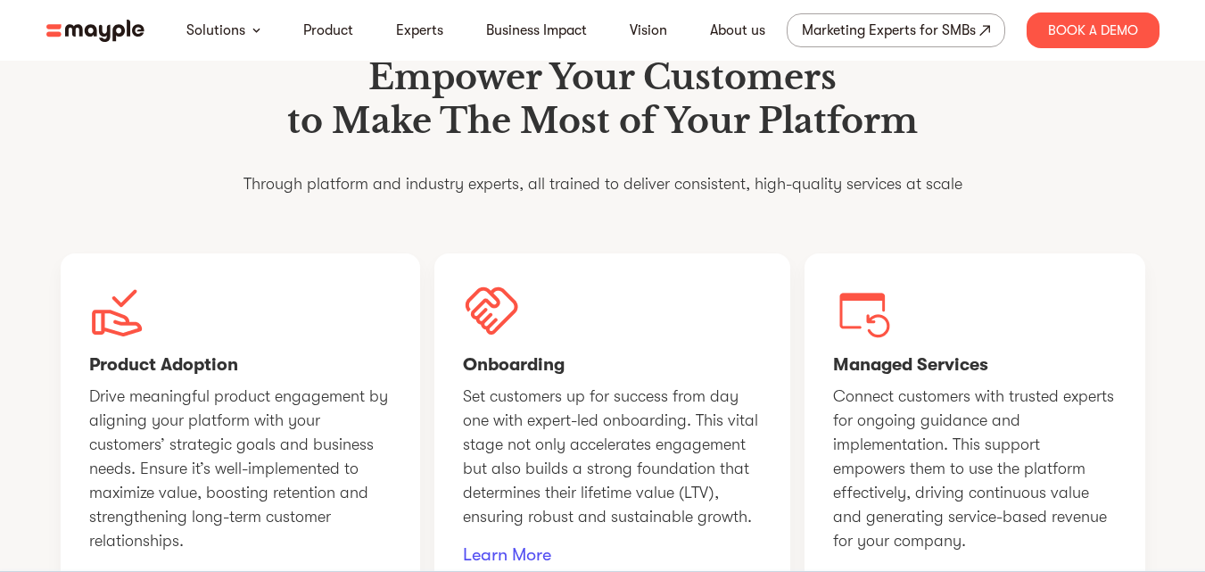
scroll to position [1249, 0]
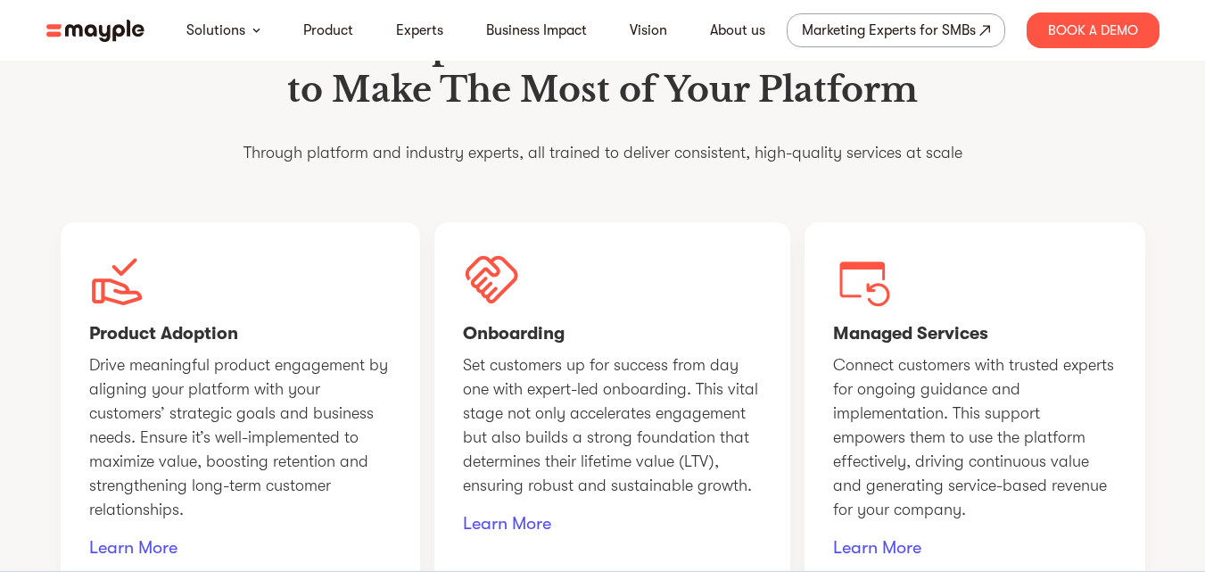
click at [263, 5] on nav "Solutions Product Experts Business Impact Vision About us Marketing Experts for…" at bounding box center [603, 30] width 1142 height 61
drag, startPoint x: 245, startPoint y: 382, endPoint x: 76, endPoint y: 393, distance: 169.9
click at [76, 393] on div "Product Adoption Drive meaningful product engagement by aligning your platform …" at bounding box center [240, 405] width 359 height 367
copy h4 "Product Adoption"
click at [587, 351] on div "Onboarding Set customers up for success from day one with expert-led onboarding…" at bounding box center [612, 405] width 356 height 367
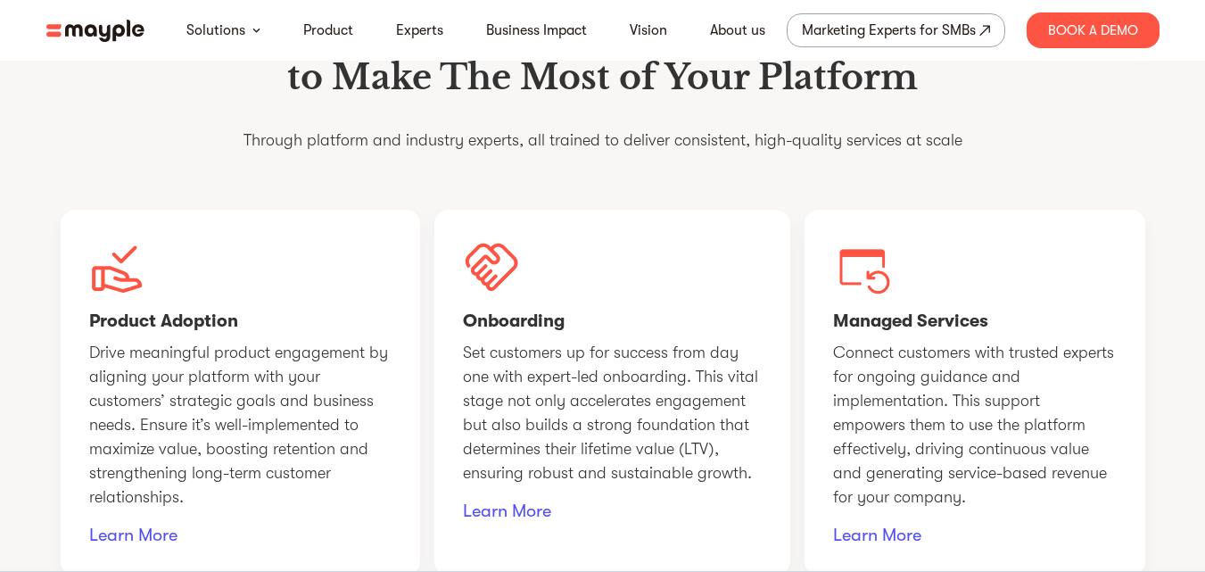
scroll to position [1427, 0]
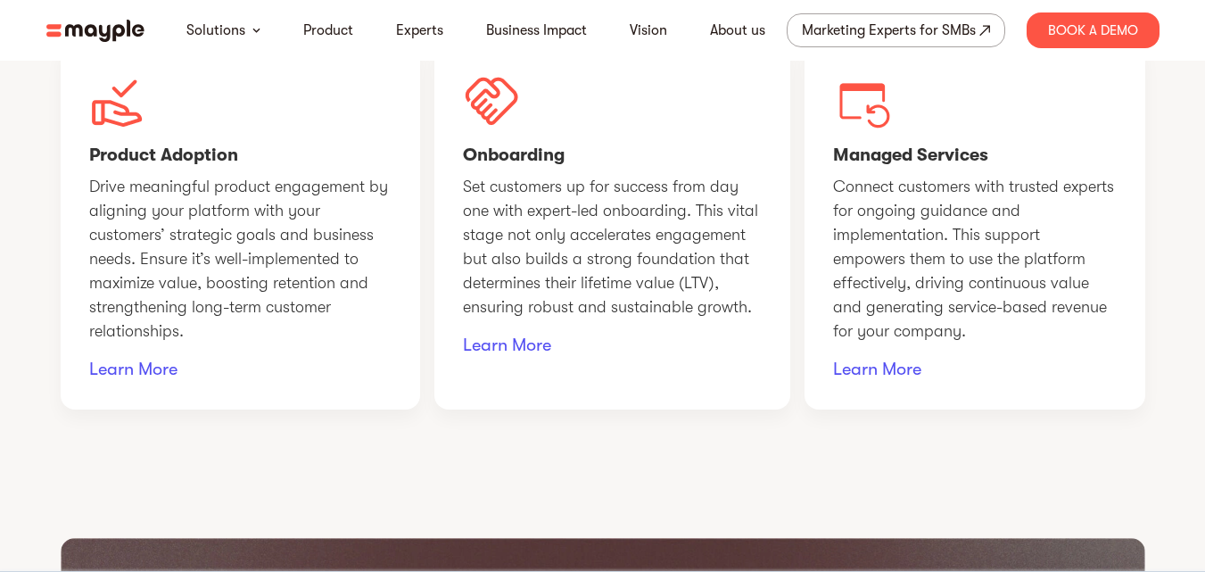
click at [527, 167] on h4 "Onboarding" at bounding box center [612, 156] width 299 height 22
copy h4 "Onboarding"
drag, startPoint x: 1024, startPoint y: 194, endPoint x: 860, endPoint y: 205, distance: 164.5
click at [860, 167] on h4 "Managed Services" at bounding box center [975, 156] width 284 height 22
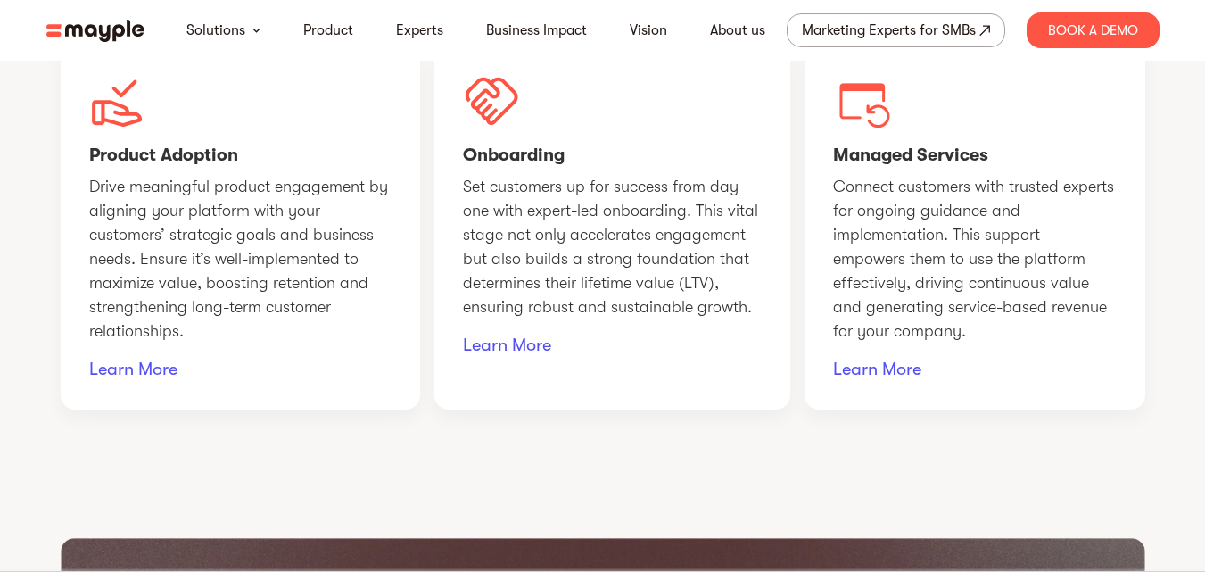
click at [841, 167] on h4 "Managed Services" at bounding box center [975, 156] width 284 height 22
click at [1011, 167] on h4 "Managed Services" at bounding box center [975, 156] width 284 height 22
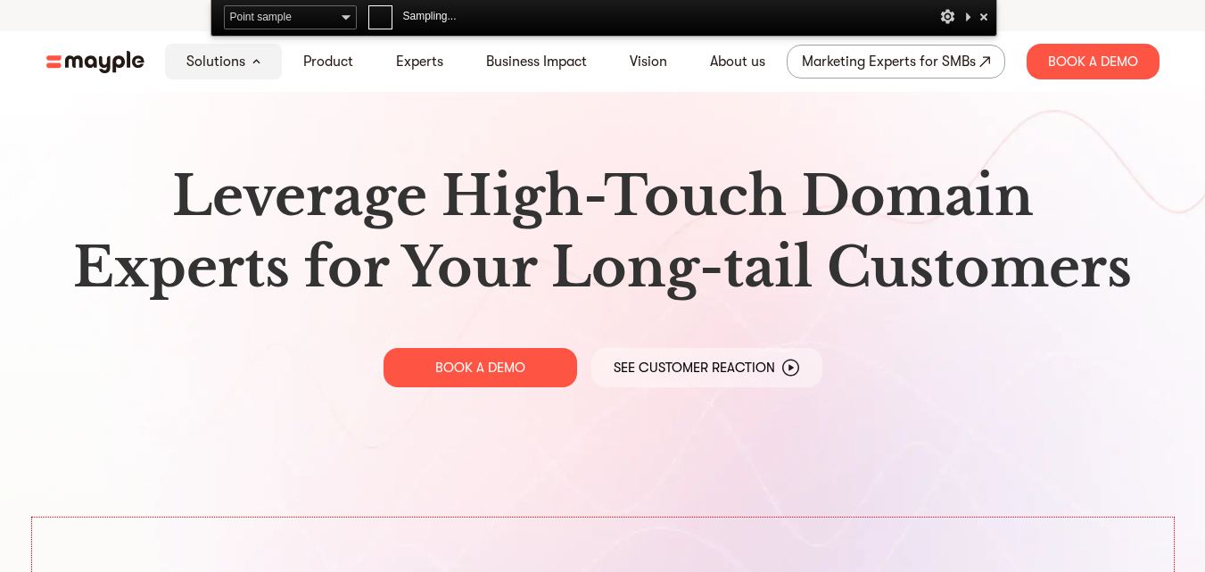
scroll to position [0, 0]
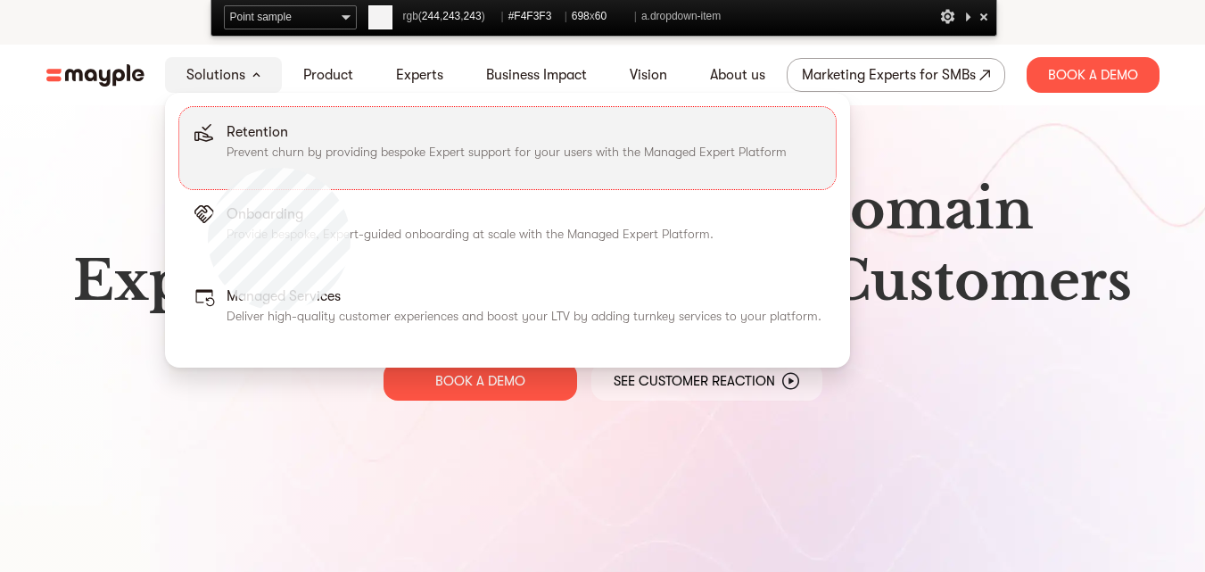
click at [208, 168] on link "Retention Prevent churn by providing bespoke Expert support for your users with…" at bounding box center [507, 148] width 657 height 82
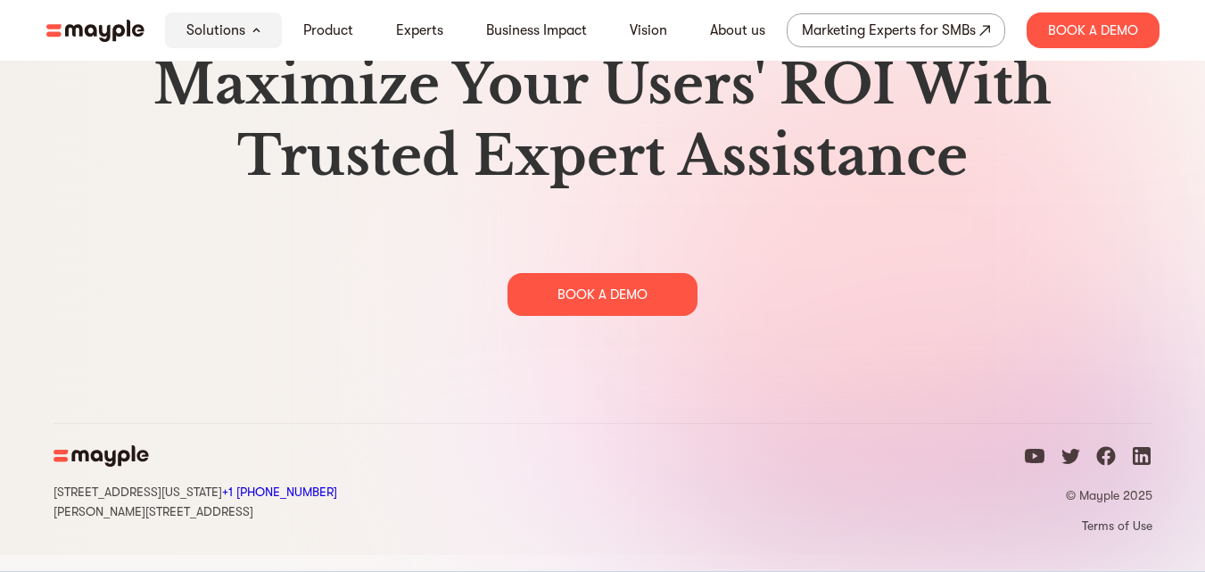
scroll to position [9178, 0]
drag, startPoint x: 152, startPoint y: 462, endPoint x: 66, endPoint y: 466, distance: 85.7
click at [66, 466] on div "15 West 38 Street MB#532 New York, NY +1 929-335-6572 Sharon st. 4, Giv'atayim,…" at bounding box center [196, 481] width 284 height 75
click at [283, 549] on div "15 West 38 Street MB#532 New York, NY +1 929-335-6572 Sharon st. 4, Giv'atayim,…" at bounding box center [603, 488] width 1099 height 132
drag, startPoint x: 269, startPoint y: 538, endPoint x: 0, endPoint y: 459, distance: 280.6
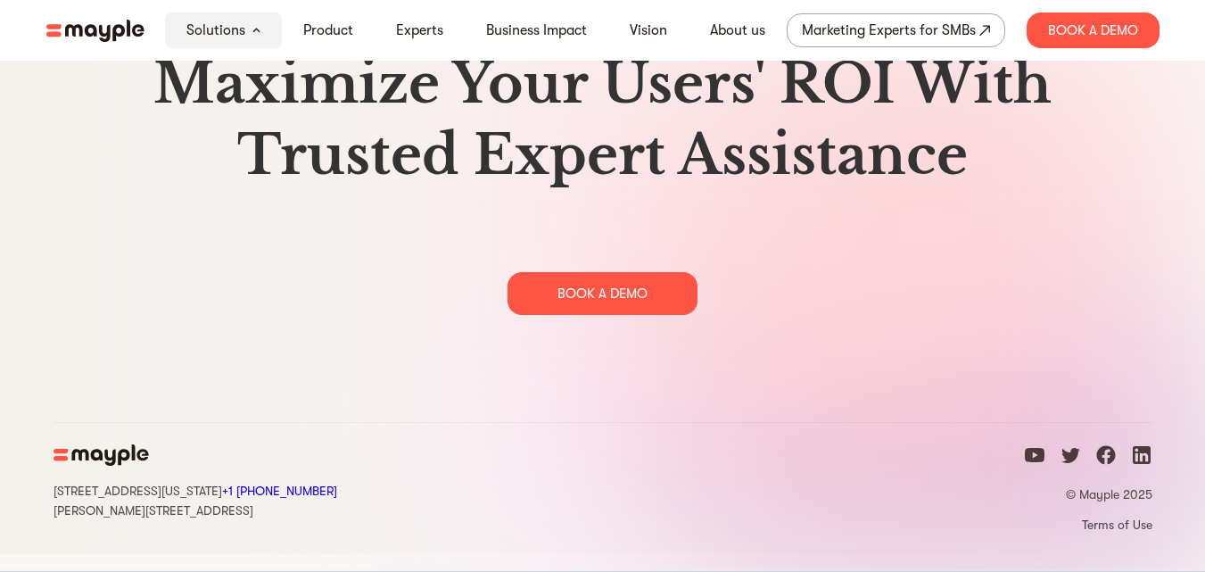
click at [0, 459] on footer "15 West 38 Street MB#532 New York, NY +1 929-335-6572 Sharon st. 4, Giv'atayim,…" at bounding box center [602, 488] width 1205 height 132
click at [855, 475] on div "15 West 38 Street MB#532 New York, NY +1 929-335-6572 Sharon st. 4, Giv'atayim,…" at bounding box center [603, 488] width 1099 height 132
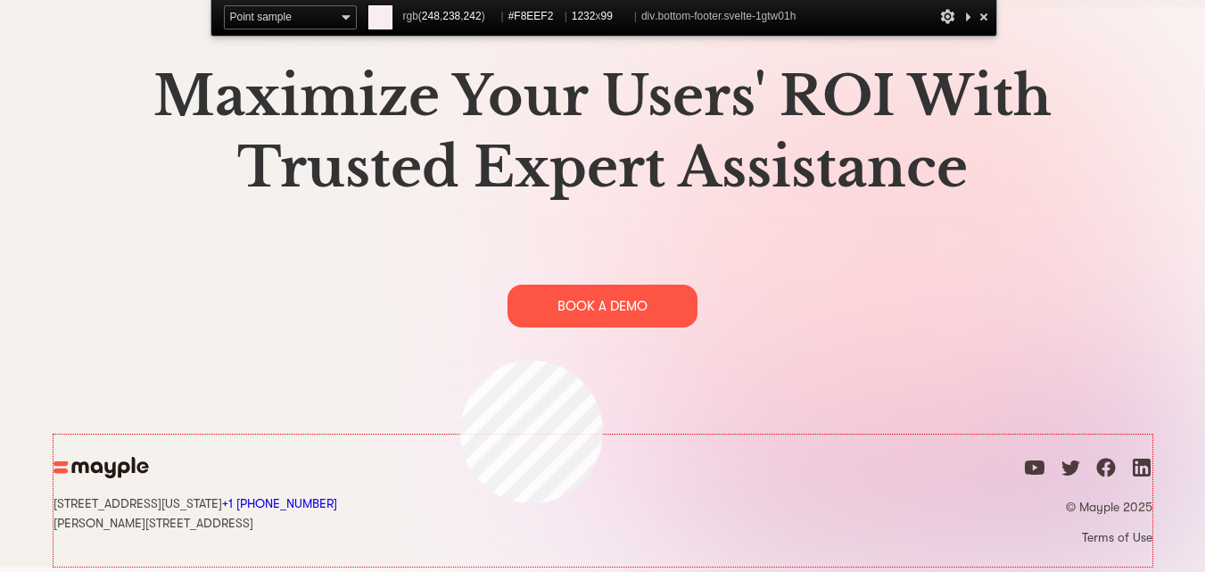
click at [460, 503] on div "15 West 38 Street MB#532 New York, NY +1 929-335-6572 Sharon st. 4, Giv'atayim,…" at bounding box center [603, 500] width 1099 height 132
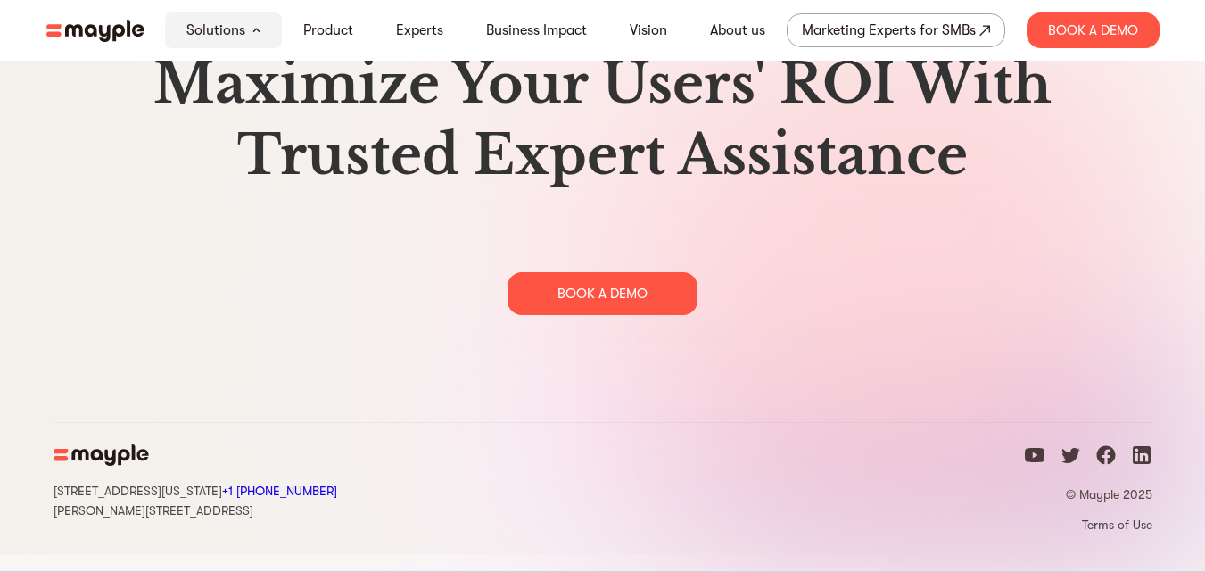
drag, startPoint x: 233, startPoint y: 532, endPoint x: 35, endPoint y: 512, distance: 199.0
click at [35, 512] on div "15 West 38 Street MB#532 New York, NY +1 929-335-6572 Sharon st. 4, Giv'atayim,…" at bounding box center [603, 488] width 1142 height 132
drag, startPoint x: 1158, startPoint y: 542, endPoint x: 1058, endPoint y: 514, distance: 103.9
click at [1058, 514] on div "15 West 38 Street MB#532 New York, NY +1 929-335-6572 Sharon st. 4, Giv'atayim,…" at bounding box center [603, 488] width 1142 height 132
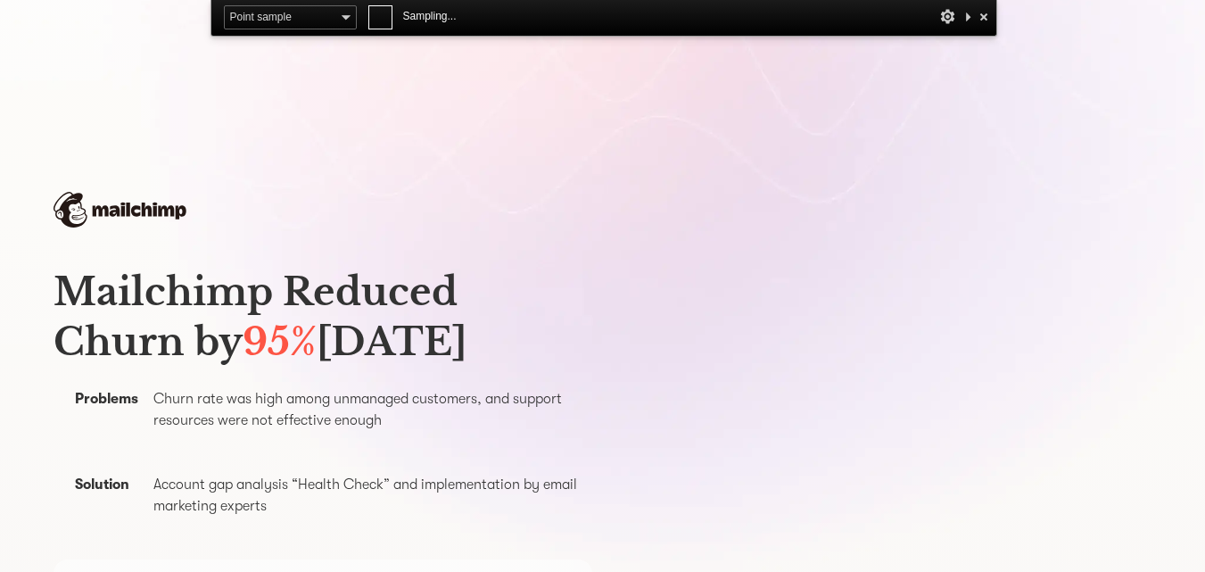
scroll to position [0, 0]
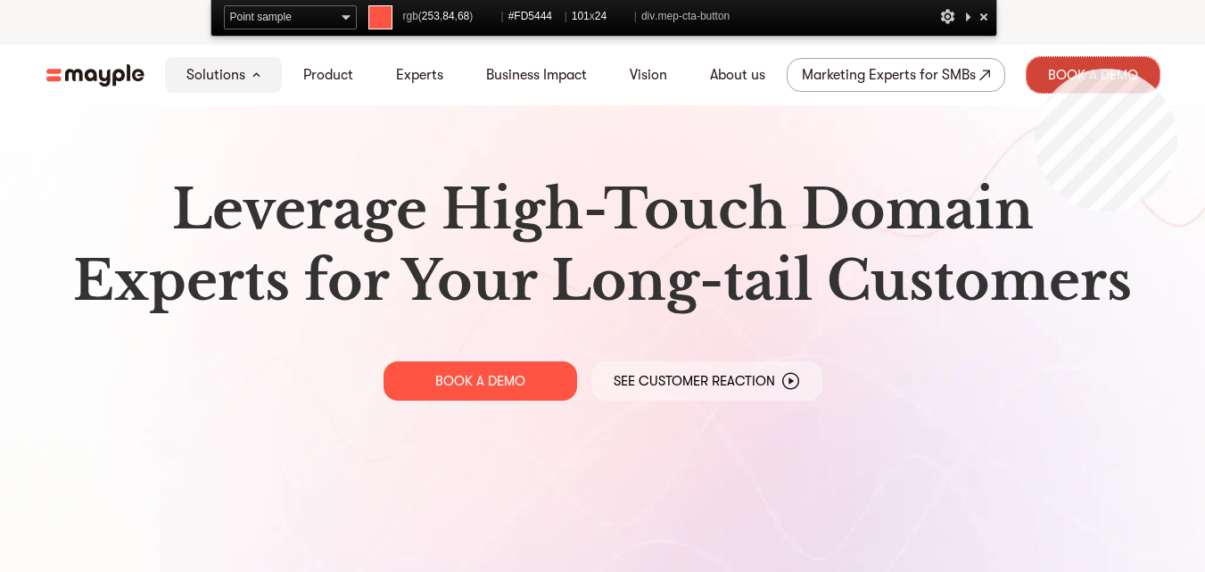
click at [1035, 69] on div "Book A Demo" at bounding box center [1093, 75] width 133 height 36
